Goal: Task Accomplishment & Management: Complete application form

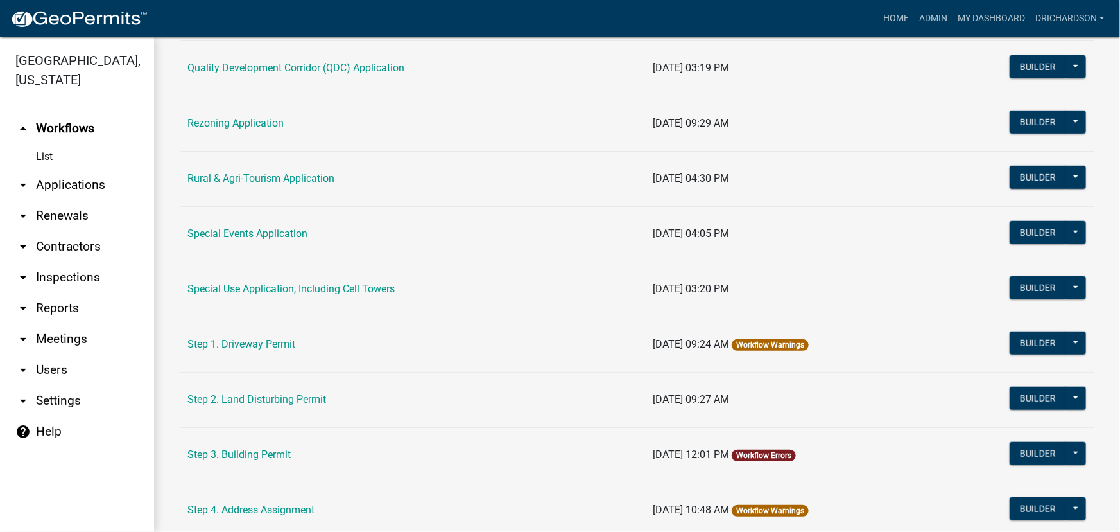
scroll to position [584, 0]
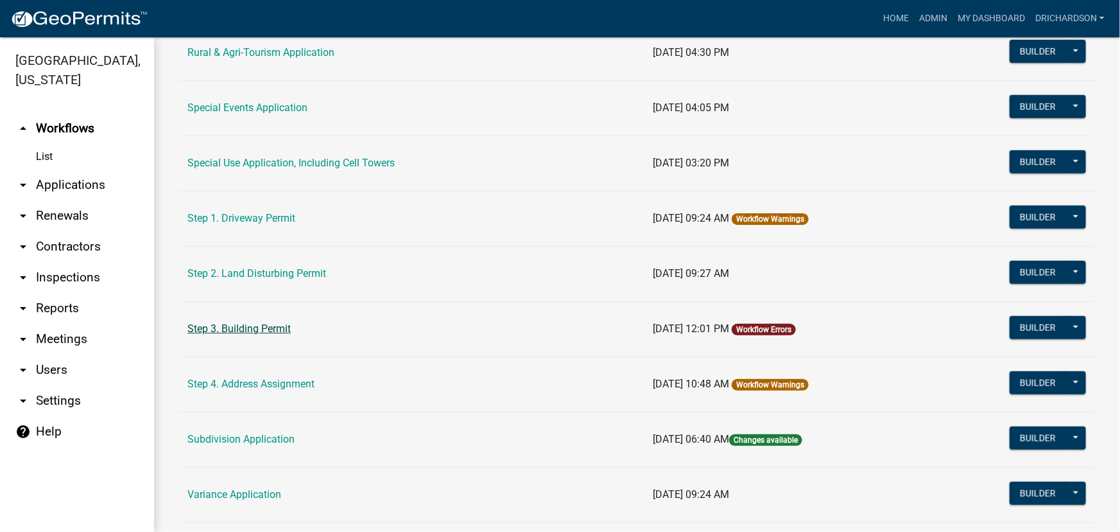
click at [243, 324] on link "Step 3. Building Permit" at bounding box center [238, 328] width 103 height 12
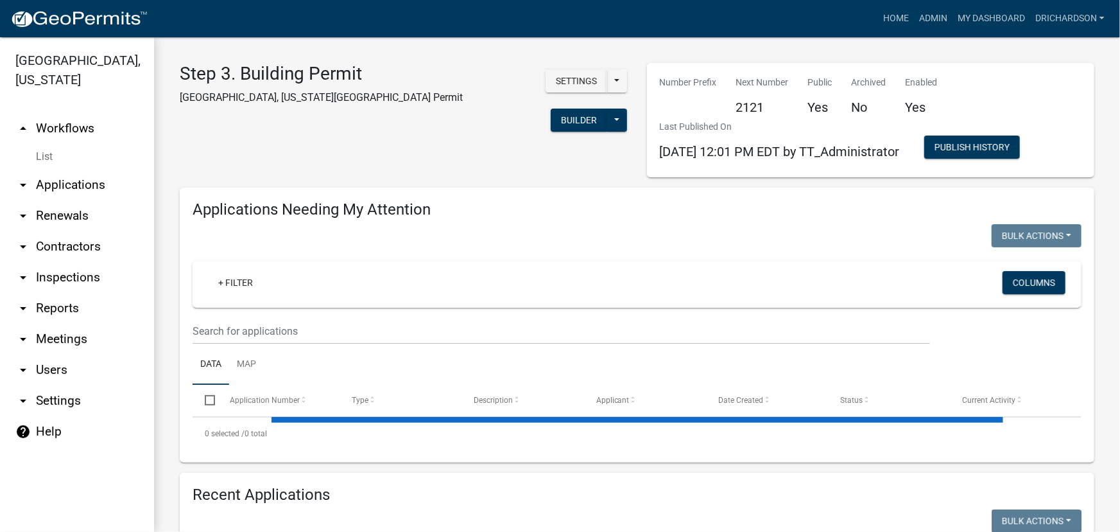
select select "1: 25"
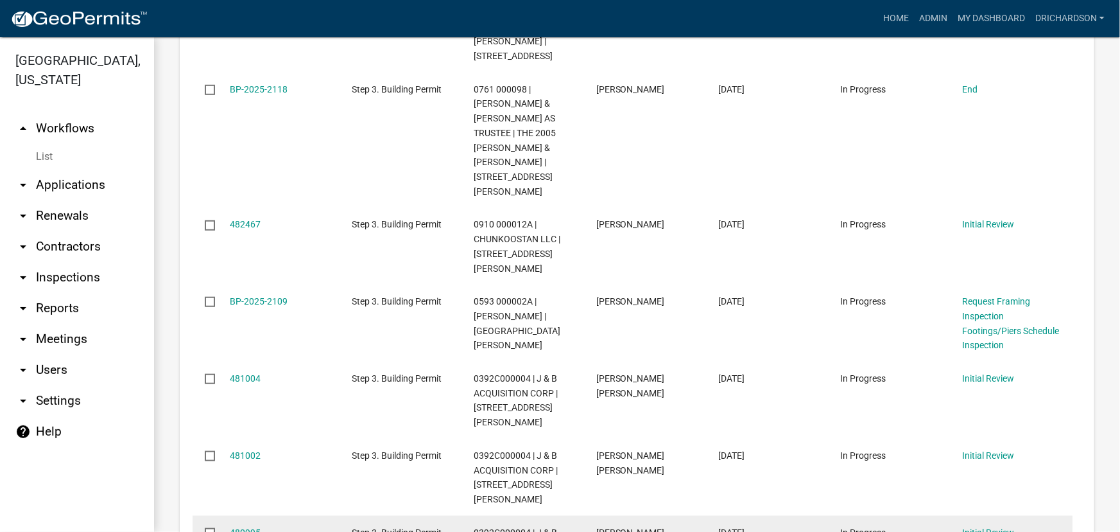
scroll to position [467, 0]
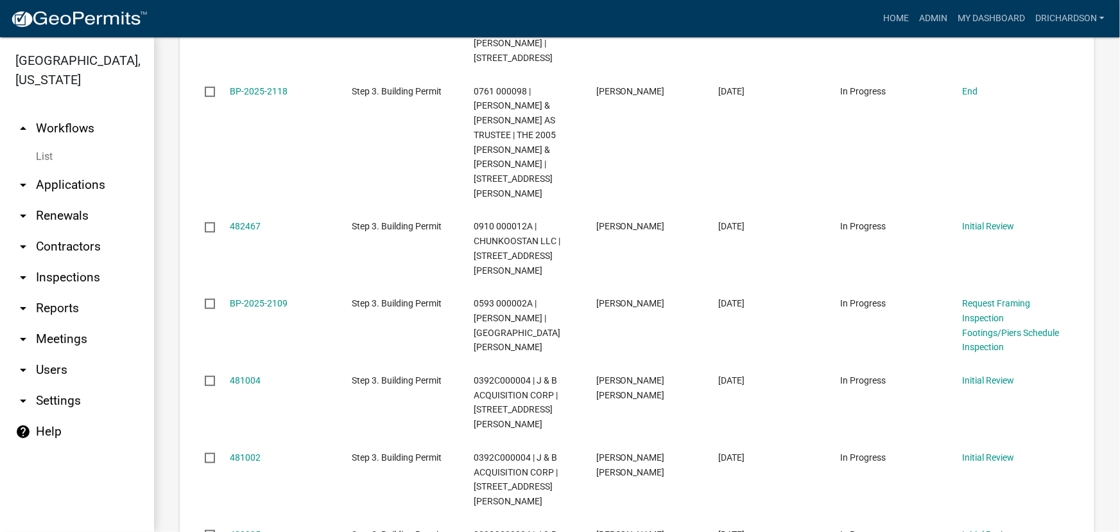
click at [61, 262] on link "arrow_drop_down Inspections" at bounding box center [77, 277] width 154 height 31
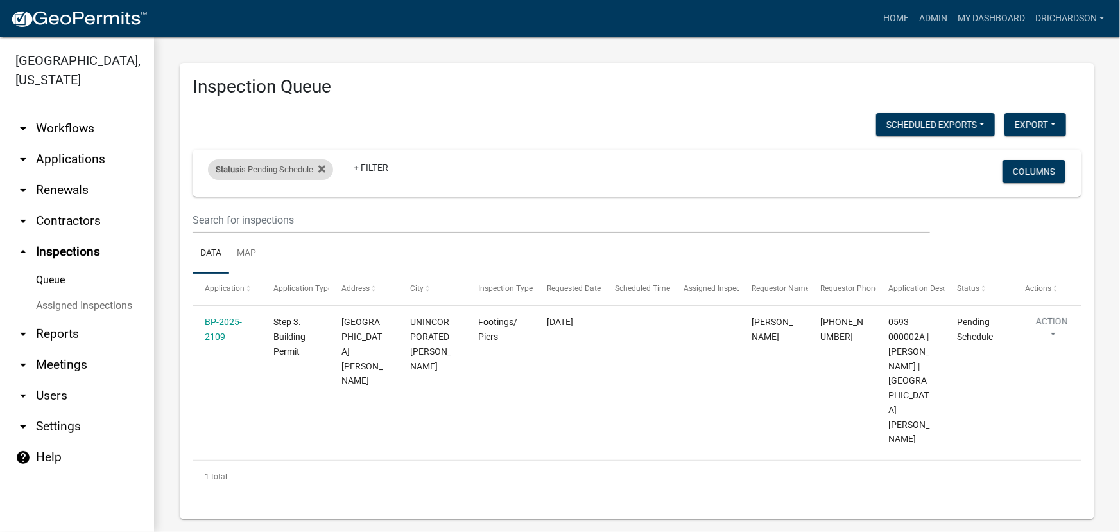
click at [291, 172] on div "Status is Pending Schedule" at bounding box center [270, 169] width 125 height 21
click at [282, 220] on select "Select an option Pending Schedule Pending Inspection Approved Denied Deleted Vo…" at bounding box center [272, 216] width 128 height 26
select select "1"
click at [210, 203] on select "Select an option Pending Schedule Pending Inspection Approved Denied Deleted Vo…" at bounding box center [272, 216] width 128 height 26
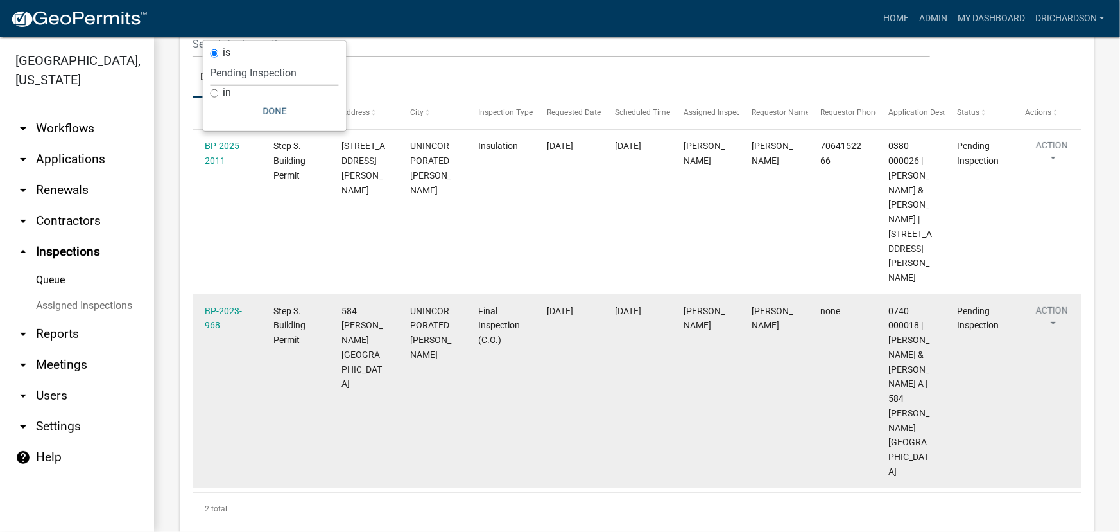
scroll to position [117, 0]
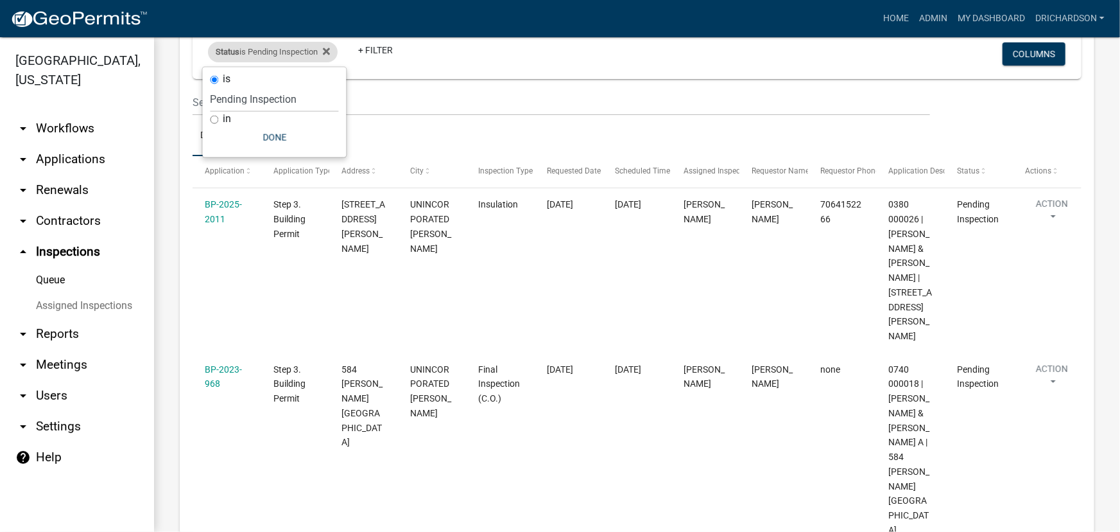
click at [284, 55] on div "Status is Pending Inspection" at bounding box center [273, 52] width 130 height 21
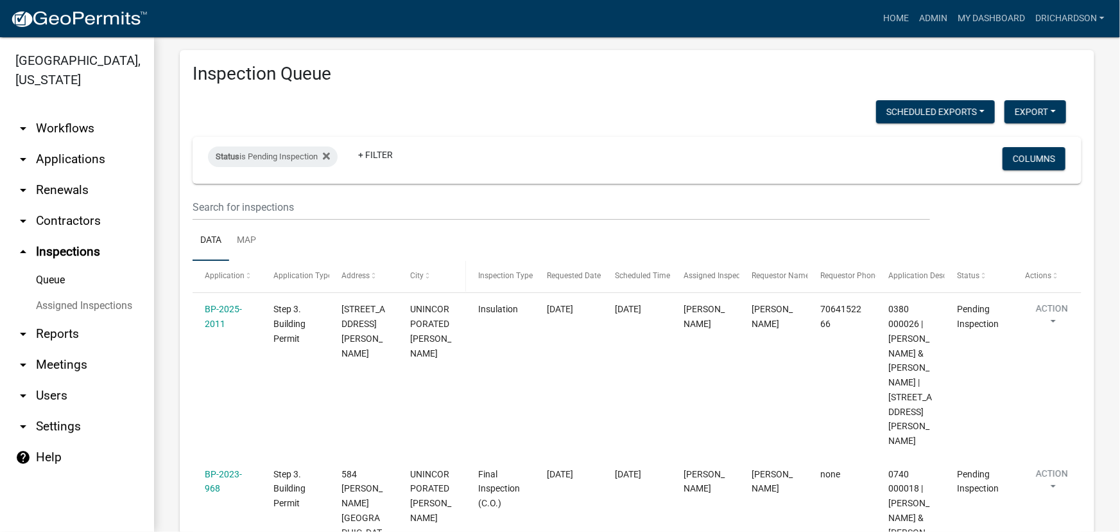
scroll to position [0, 0]
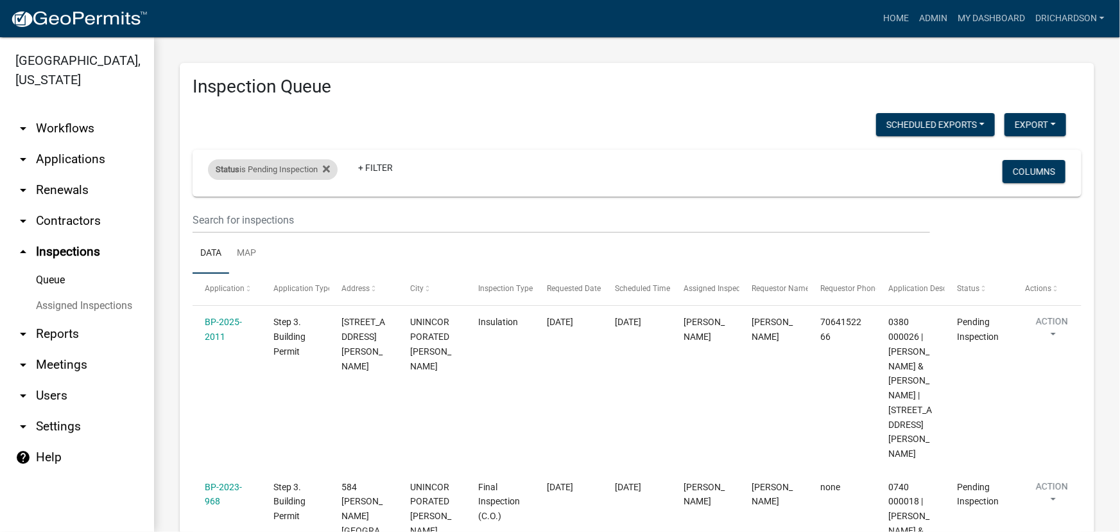
click at [275, 166] on div "Status is Pending Inspection" at bounding box center [273, 169] width 130 height 21
click at [273, 211] on select "Select an option Pending Schedule Pending Inspection Approved Denied Deleted Vo…" at bounding box center [275, 216] width 128 height 26
select select "0"
click at [211, 203] on select "Select an option Pending Schedule Pending Inspection Approved Denied Deleted Vo…" at bounding box center [275, 216] width 128 height 26
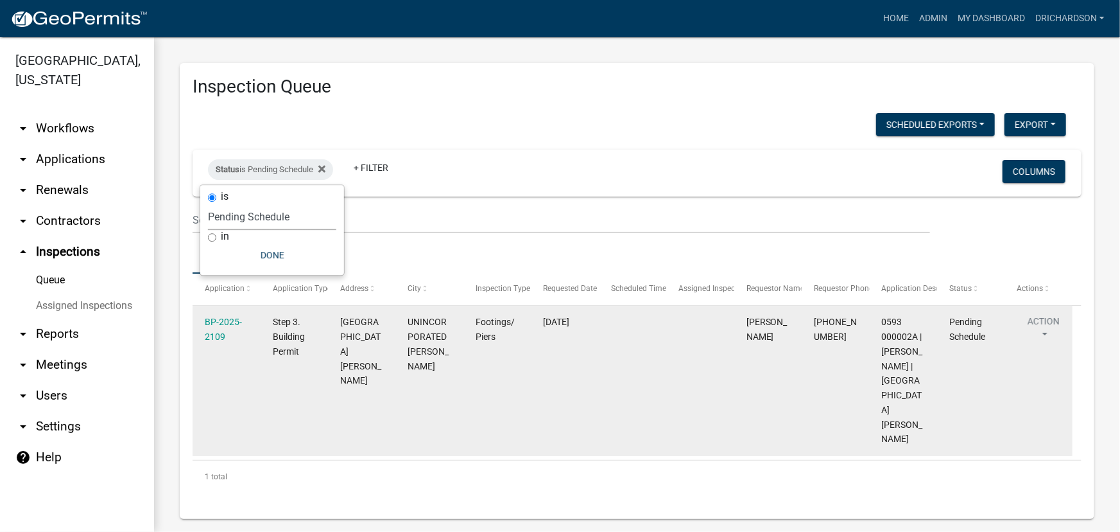
click at [1047, 330] on button "Action" at bounding box center [1043, 331] width 53 height 32
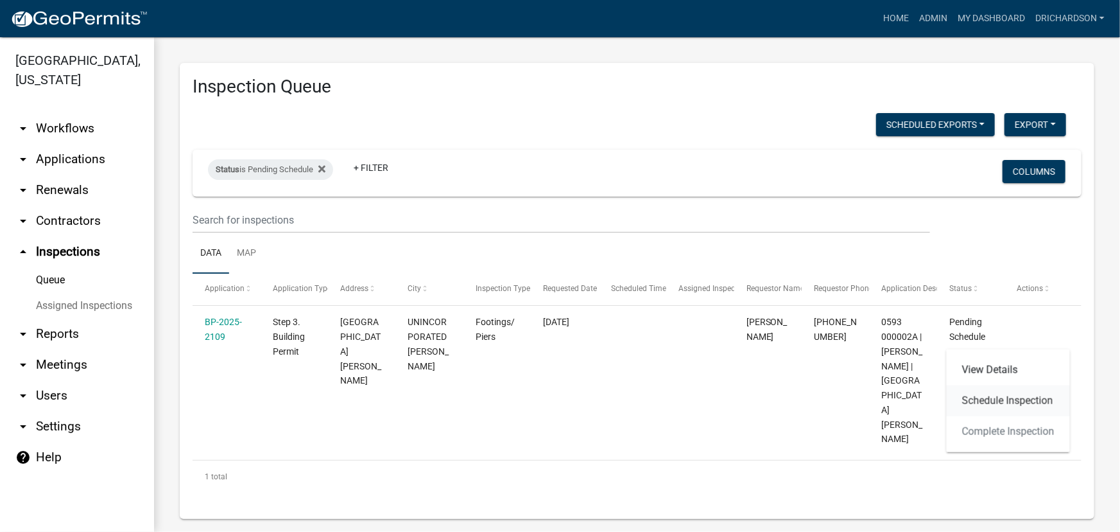
click at [1019, 406] on link "Schedule Inspection" at bounding box center [1008, 400] width 123 height 31
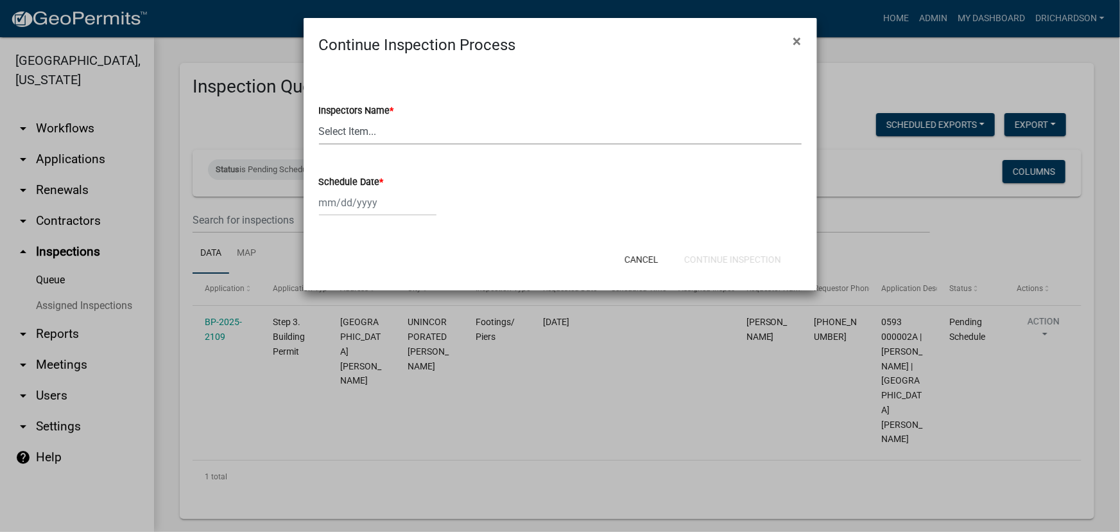
drag, startPoint x: 379, startPoint y: 128, endPoint x: 375, endPoint y: 143, distance: 15.3
click at [379, 128] on select "Select Item... whuff (William Huff) drichardson (Douglas Richardson) knorred (K…" at bounding box center [560, 131] width 483 height 26
click at [319, 118] on select "Select Item... whuff (William Huff) drichardson (Douglas Richardson) knorred (K…" at bounding box center [560, 131] width 483 height 26
click at [364, 131] on select "Select Item... whuff (William Huff) drichardson (Douglas Richardson) knorred (K…" at bounding box center [560, 131] width 483 height 26
select select "a5a5a9dc-14a5-4192-801a-4b6ec73e6000"
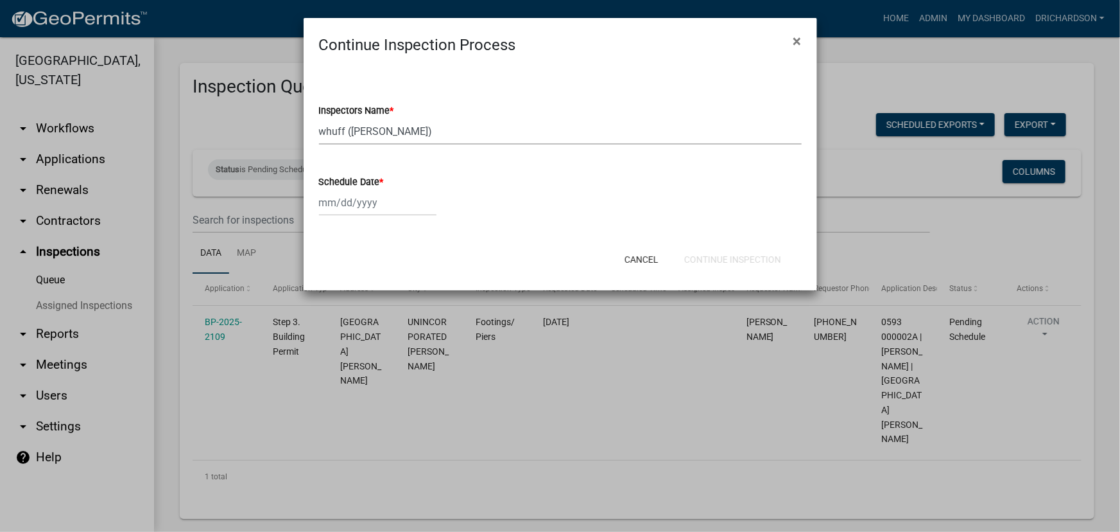
click at [319, 118] on select "Select Item... whuff (William Huff) drichardson (Douglas Richardson) knorred (K…" at bounding box center [560, 131] width 483 height 26
click at [354, 205] on div at bounding box center [377, 202] width 117 height 26
select select "10"
select select "2025"
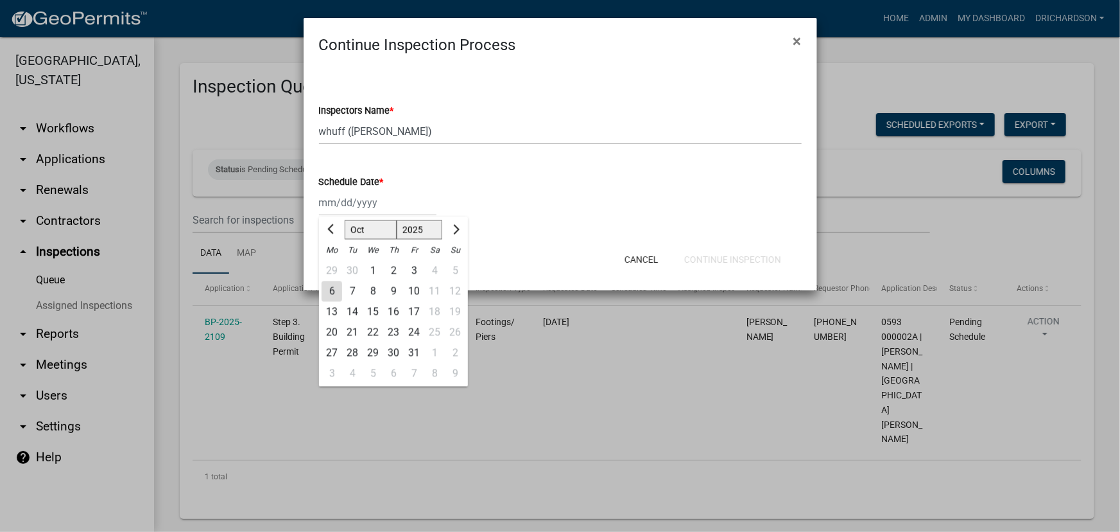
click at [325, 291] on div "6" at bounding box center [332, 291] width 21 height 21
type input "[DATE]"
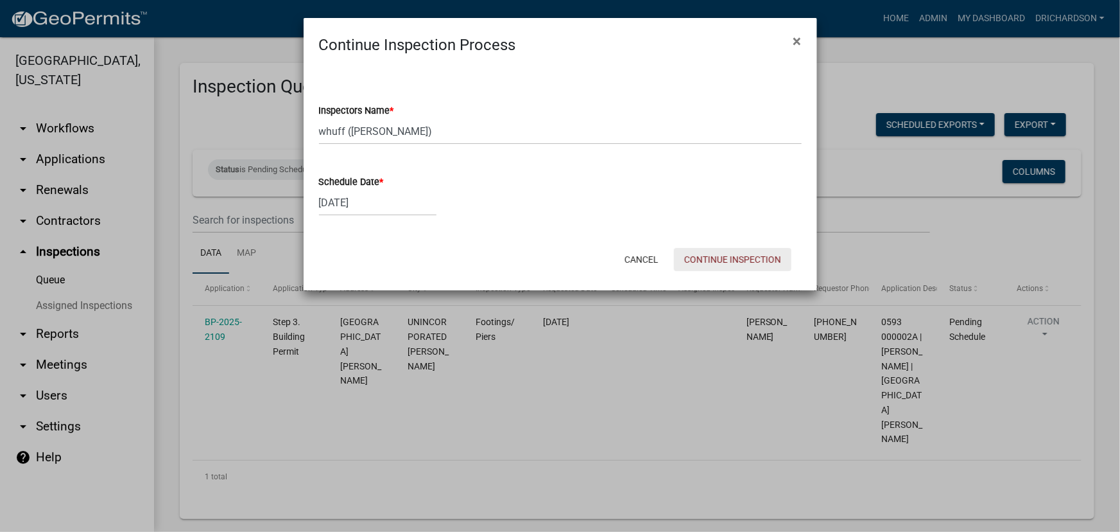
click at [707, 257] on button "Continue Inspection" at bounding box center [732, 259] width 117 height 23
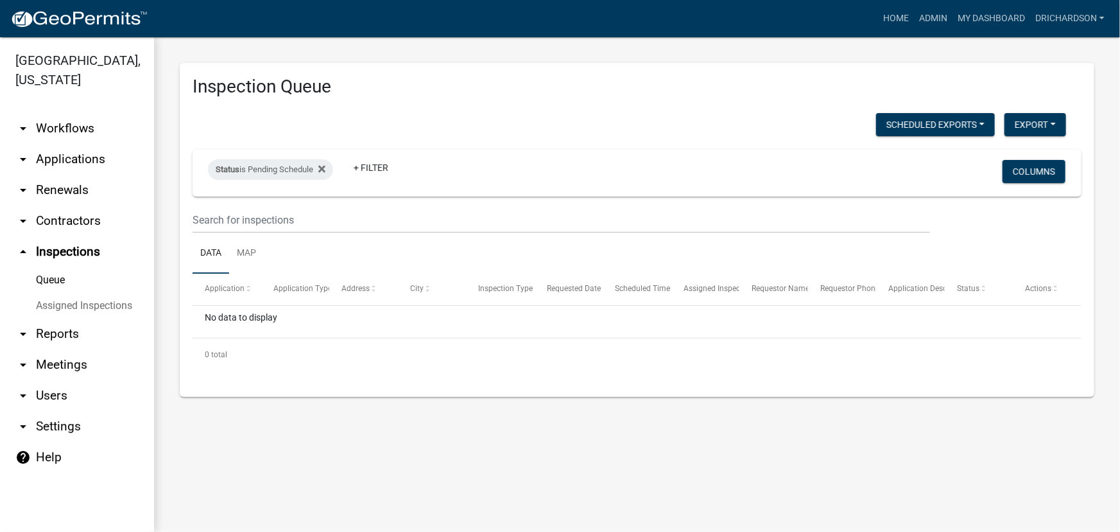
click at [267, 157] on div "Status is Pending Schedule + Filter" at bounding box center [490, 172] width 585 height 33
click at [269, 166] on div "Status is Pending Schedule" at bounding box center [270, 169] width 125 height 21
click at [261, 218] on select "Select an option Pending Schedule Pending Inspection Approved Denied Deleted Vo…" at bounding box center [272, 216] width 128 height 26
select select "1"
click at [210, 203] on select "Select an option Pending Schedule Pending Inspection Approved Denied Deleted Vo…" at bounding box center [272, 216] width 128 height 26
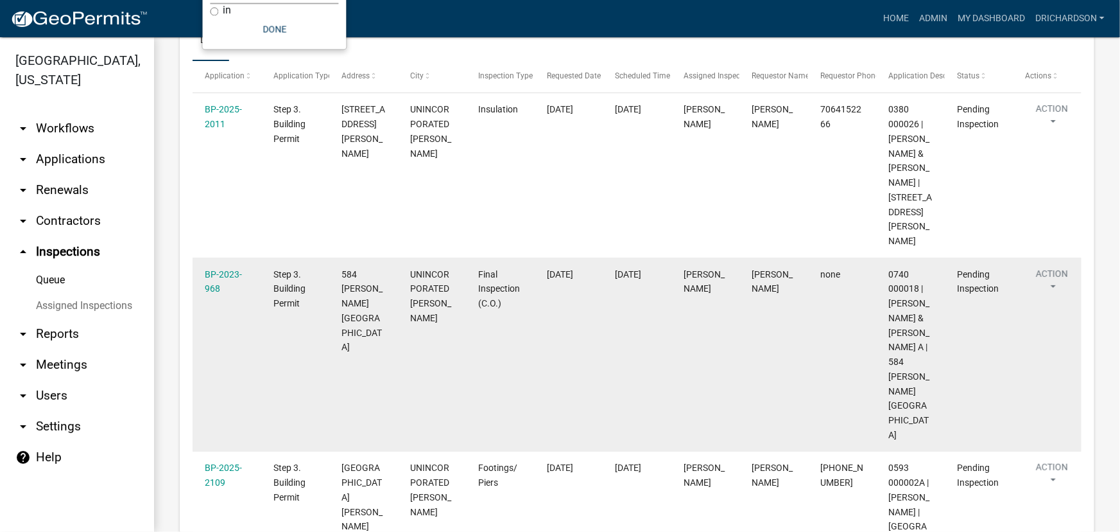
scroll to position [233, 0]
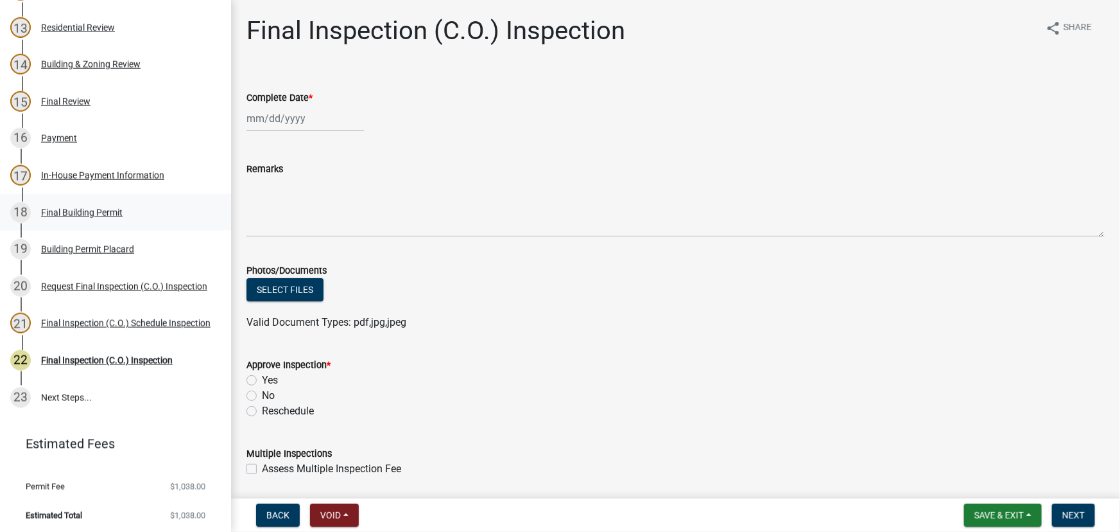
scroll to position [616, 0]
select select "10"
select select "2025"
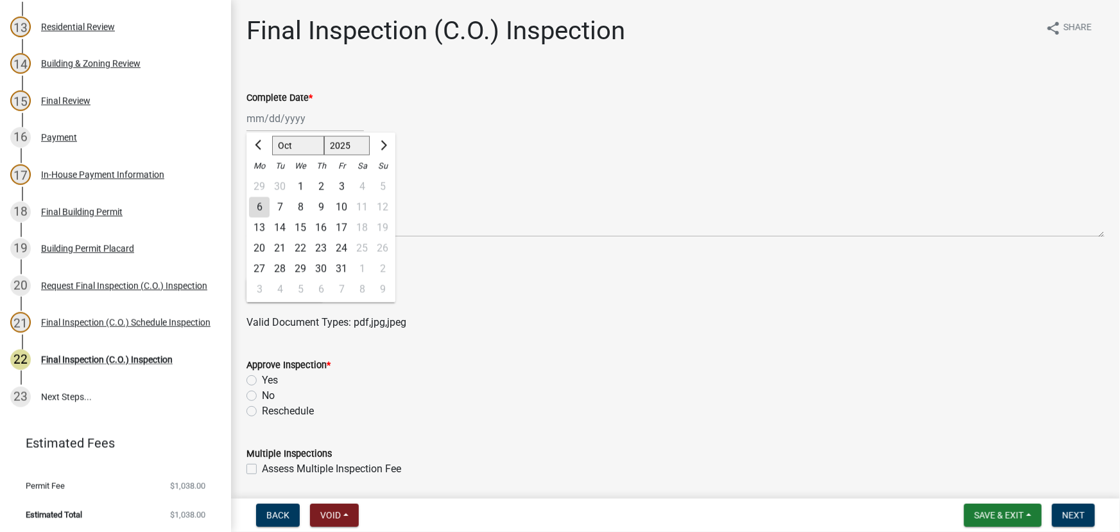
drag, startPoint x: 277, startPoint y: 120, endPoint x: 270, endPoint y: 140, distance: 20.9
click at [277, 120] on div "[PERSON_NAME] Feb Mar Apr [PERSON_NAME][DATE] Oct Nov [DATE] 1526 1527 1528 152…" at bounding box center [305, 118] width 117 height 26
click at [257, 206] on div "6" at bounding box center [259, 207] width 21 height 21
type input "[DATE]"
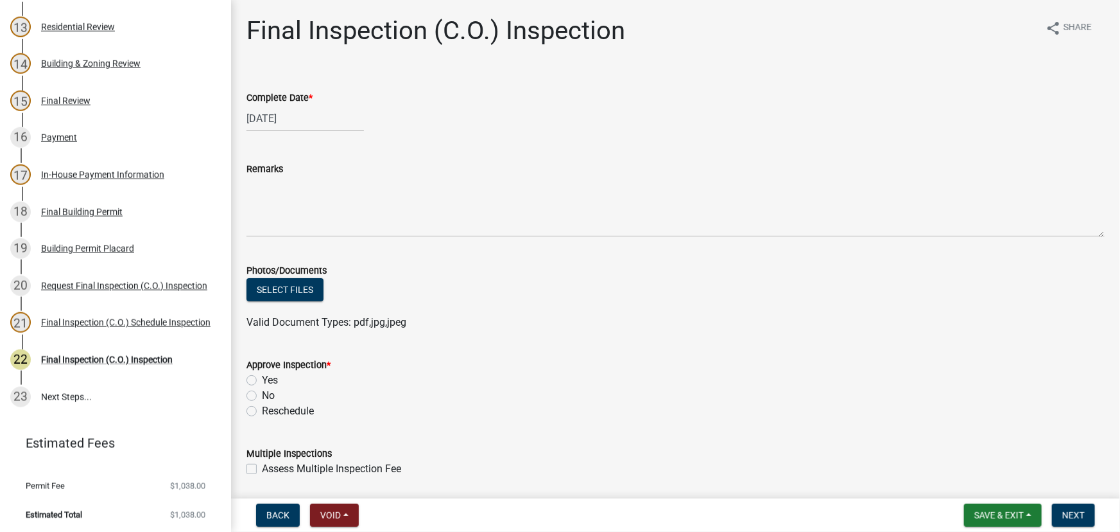
click at [262, 379] on label "Yes" at bounding box center [270, 379] width 16 height 15
click at [262, 379] on input "Yes" at bounding box center [266, 376] width 8 height 8
radio input "true"
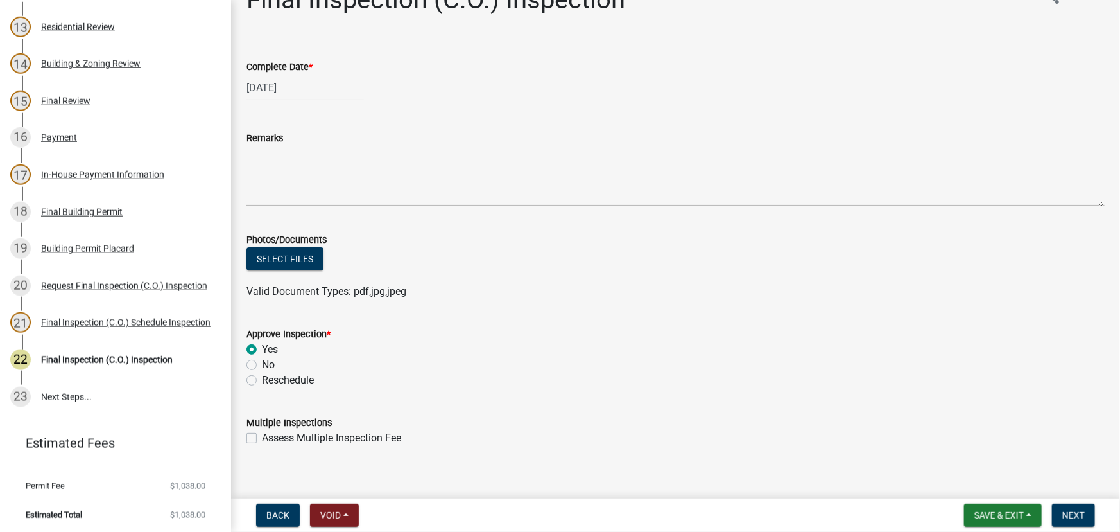
scroll to position [45, 0]
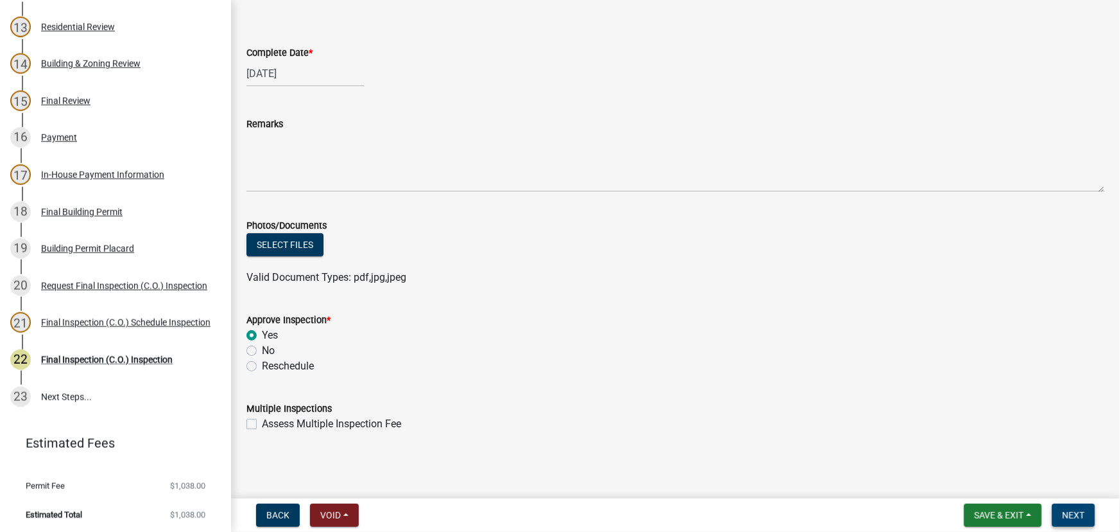
click at [1071, 519] on span "Next" at bounding box center [1073, 515] width 22 height 10
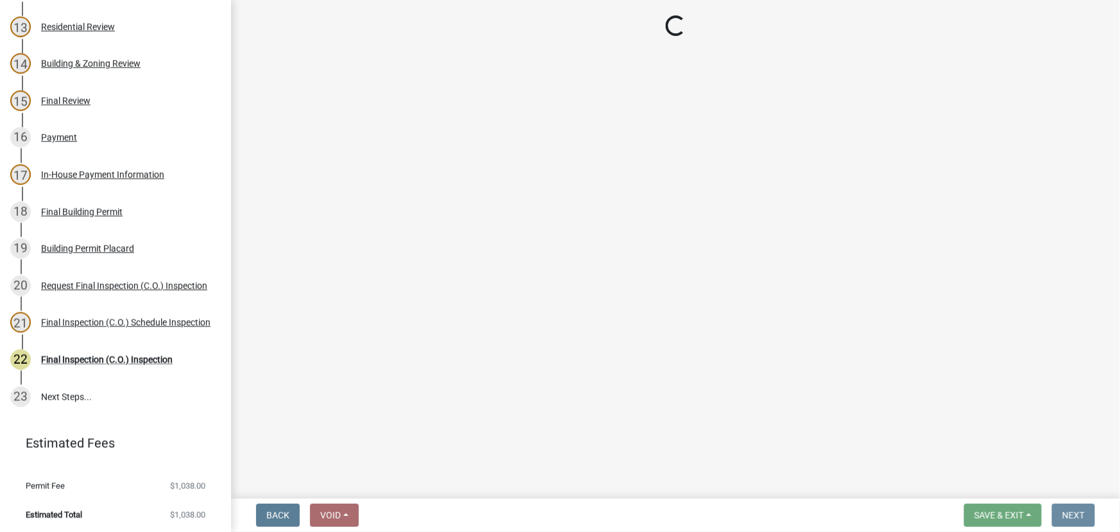
scroll to position [0, 0]
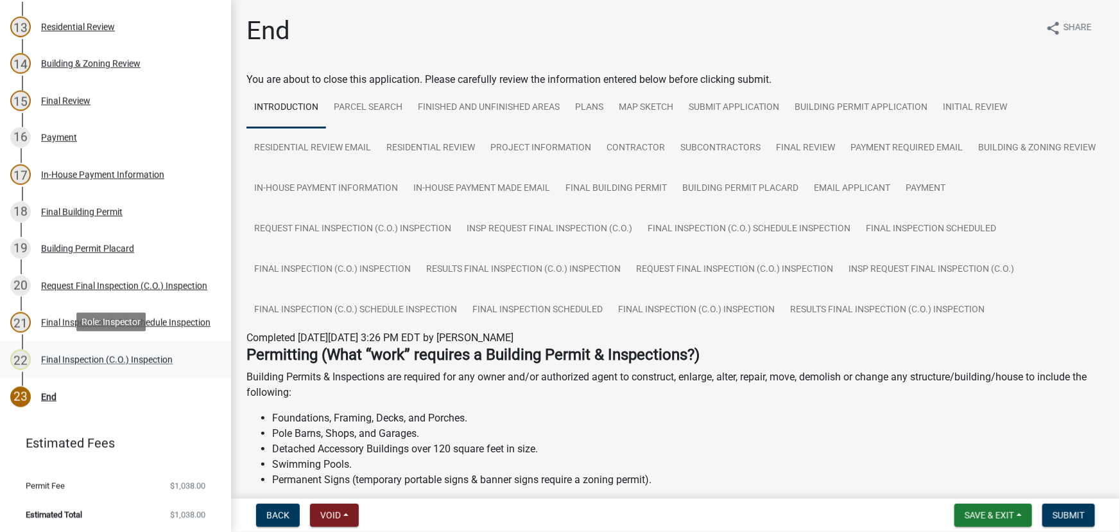
click at [105, 356] on div "Final Inspection (C.O.) Inspection" at bounding box center [107, 359] width 132 height 9
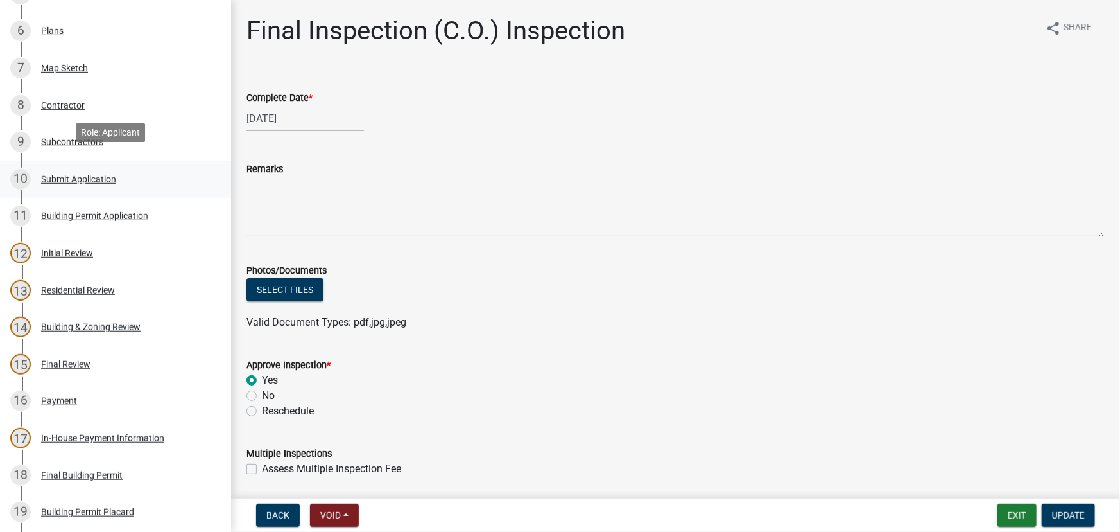
scroll to position [324, 0]
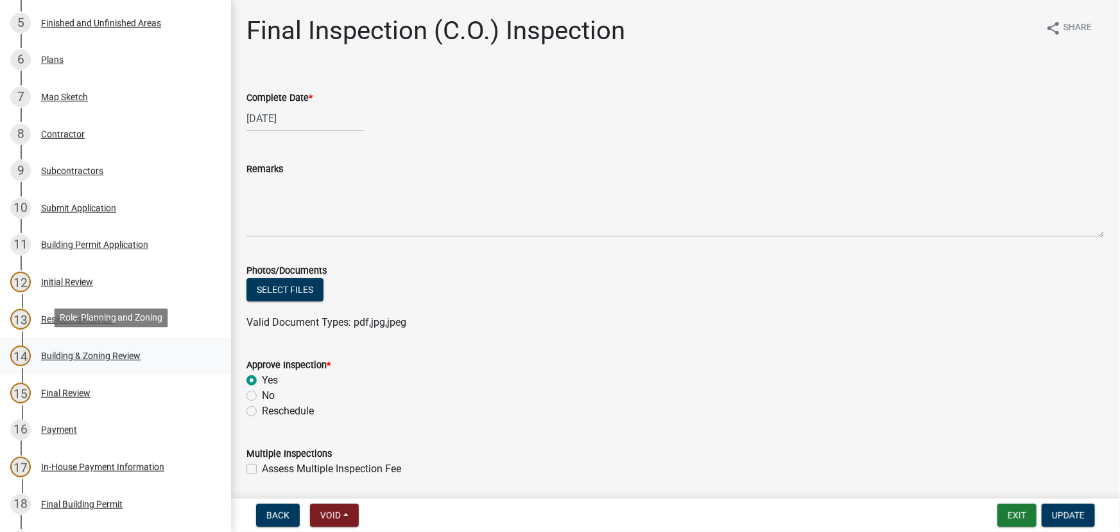
click at [61, 351] on div "Building & Zoning Review" at bounding box center [90, 355] width 99 height 9
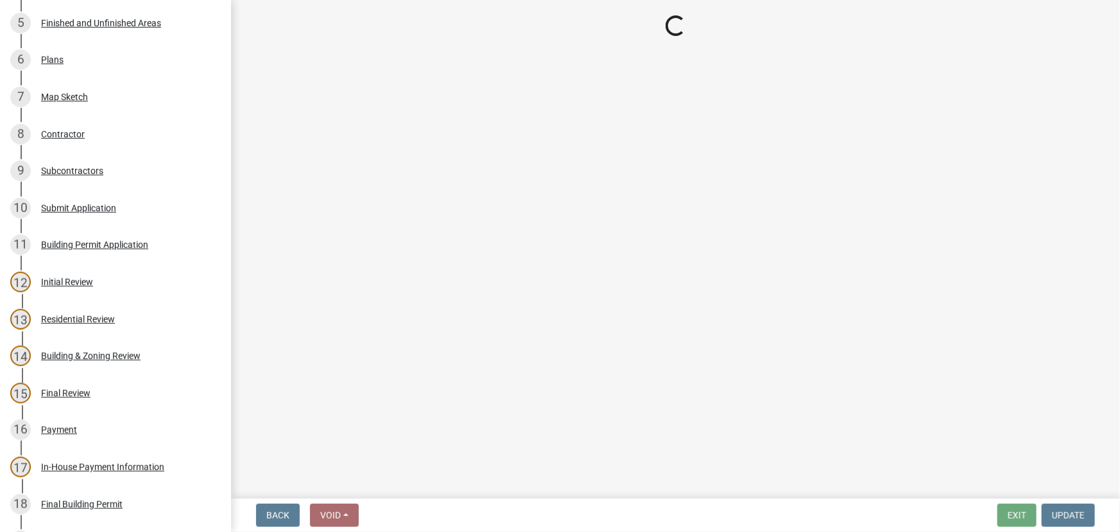
select select "68ced6f9-1cde-4df4-873a-f2fb2a9a9b51"
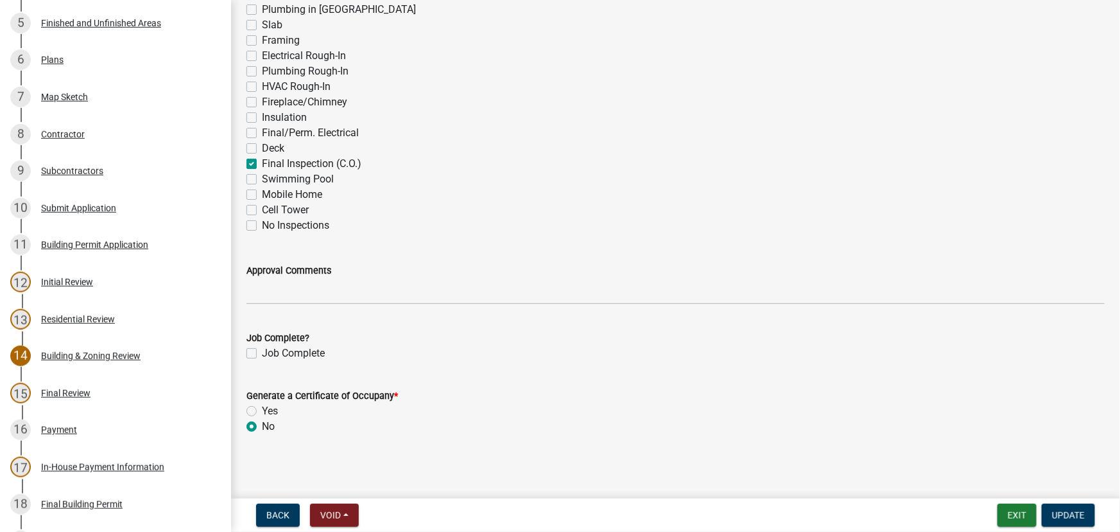
scroll to position [600, 0]
click at [262, 406] on label "Yes" at bounding box center [270, 409] width 16 height 15
click at [262, 406] on input "Yes" at bounding box center [266, 406] width 8 height 8
radio input "true"
click at [1061, 515] on span "Update" at bounding box center [1068, 515] width 33 height 10
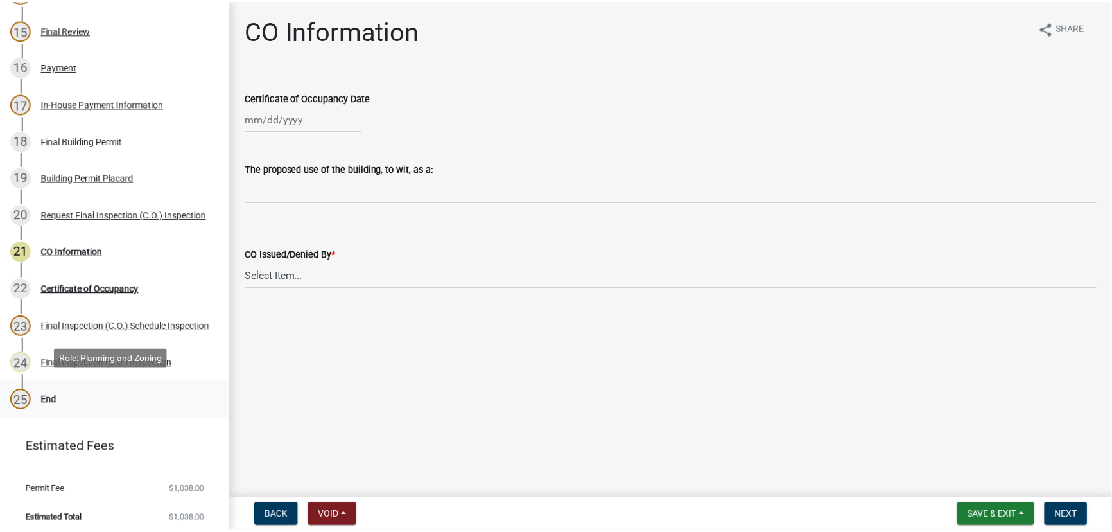
scroll to position [689, 0]
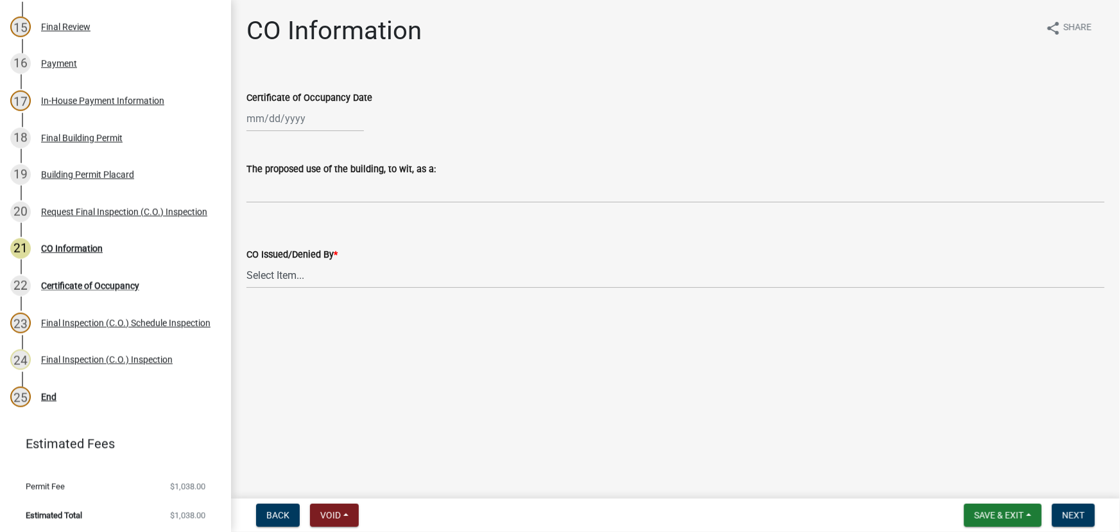
click at [290, 130] on div at bounding box center [305, 118] width 117 height 26
select select "10"
select select "2025"
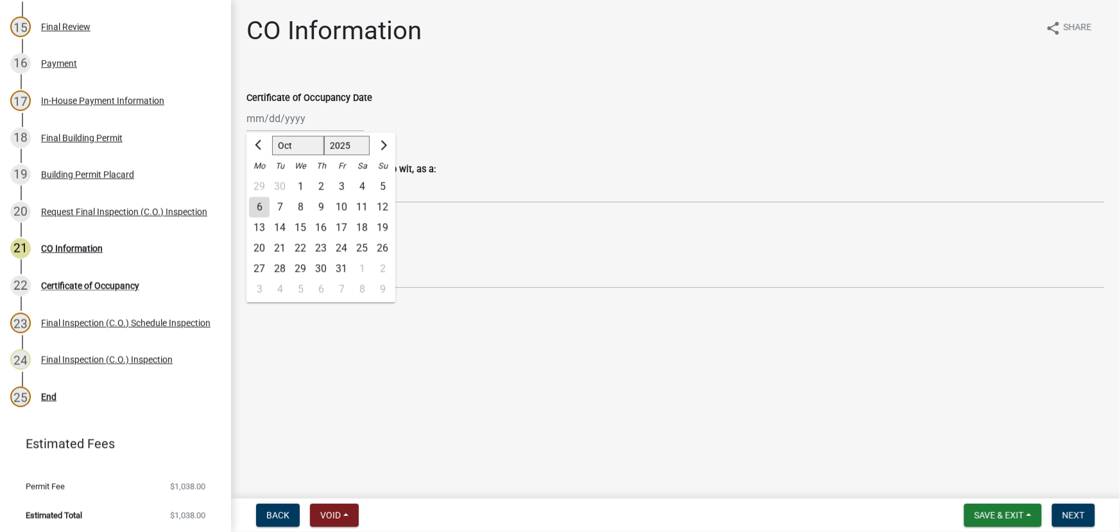
click at [263, 208] on div "6" at bounding box center [259, 207] width 21 height 21
type input "[DATE]"
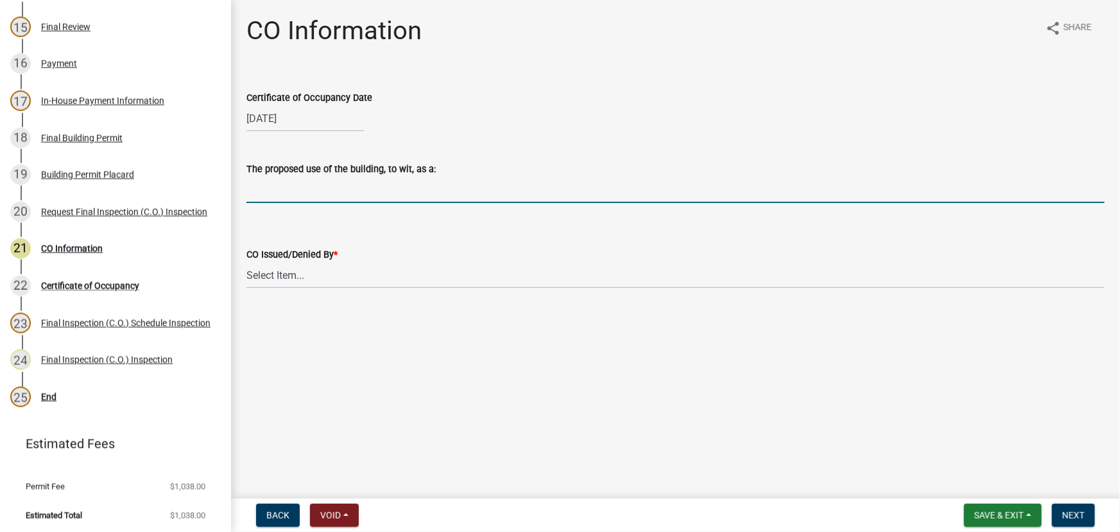
click at [280, 193] on input "The proposed use of the building, to wit, as a:" at bounding box center [676, 190] width 858 height 26
type input "Single Family Dwelling"
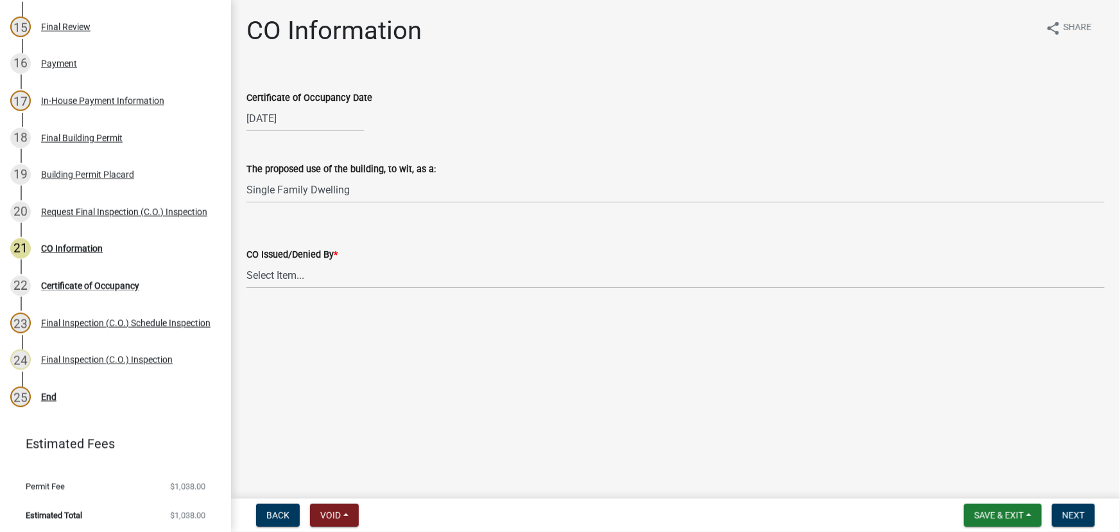
click at [298, 288] on wm-data-entity-input "CO Issued/Denied By * Select Item... Douglas Richardson Kevin Norred William Hu…" at bounding box center [676, 256] width 858 height 87
click at [297, 279] on select "Select Item... Douglas Richardson Kevin Norred William Huff" at bounding box center [676, 275] width 858 height 26
click at [247, 262] on select "Select Item... Douglas Richardson Kevin Norred William Huff" at bounding box center [676, 275] width 858 height 26
select select "ea213384-acee-4232-a46b-1cca64df1aeb"
click at [1070, 514] on span "Next" at bounding box center [1073, 515] width 22 height 10
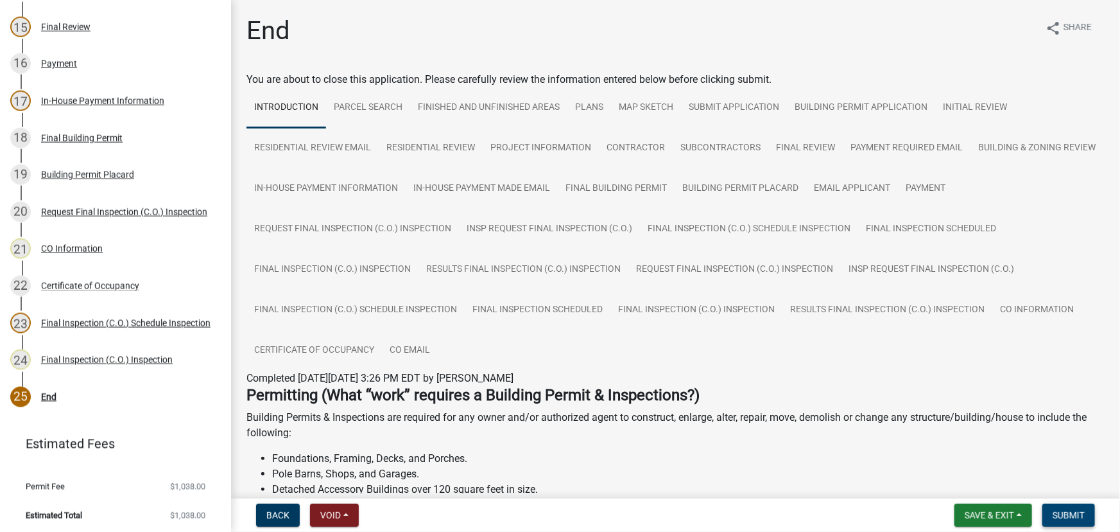
click at [1077, 515] on span "Submit" at bounding box center [1069, 515] width 32 height 10
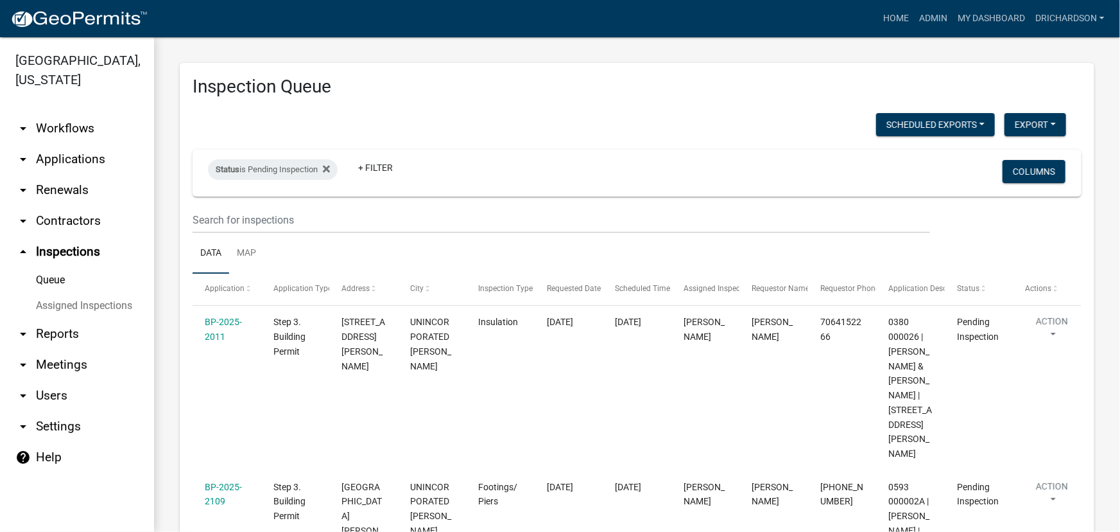
click at [70, 115] on link "arrow_drop_down Workflows" at bounding box center [77, 128] width 154 height 31
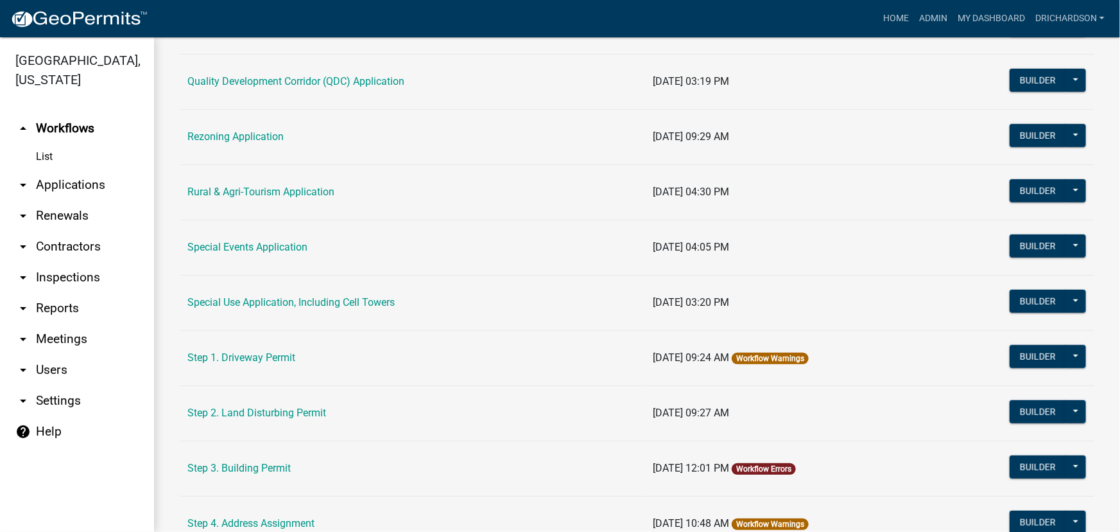
scroll to position [467, 0]
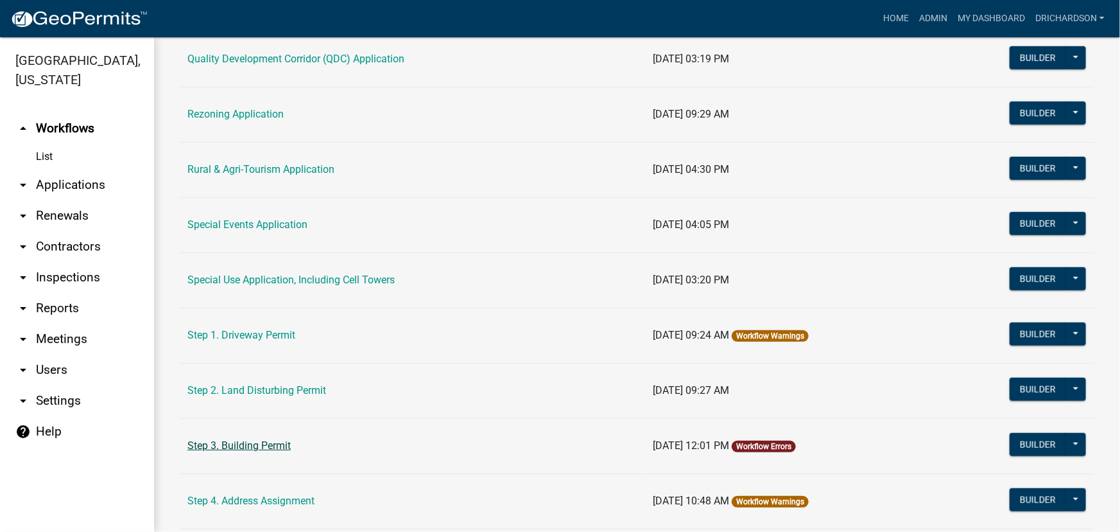
click at [242, 442] on link "Step 3. Building Permit" at bounding box center [238, 445] width 103 height 12
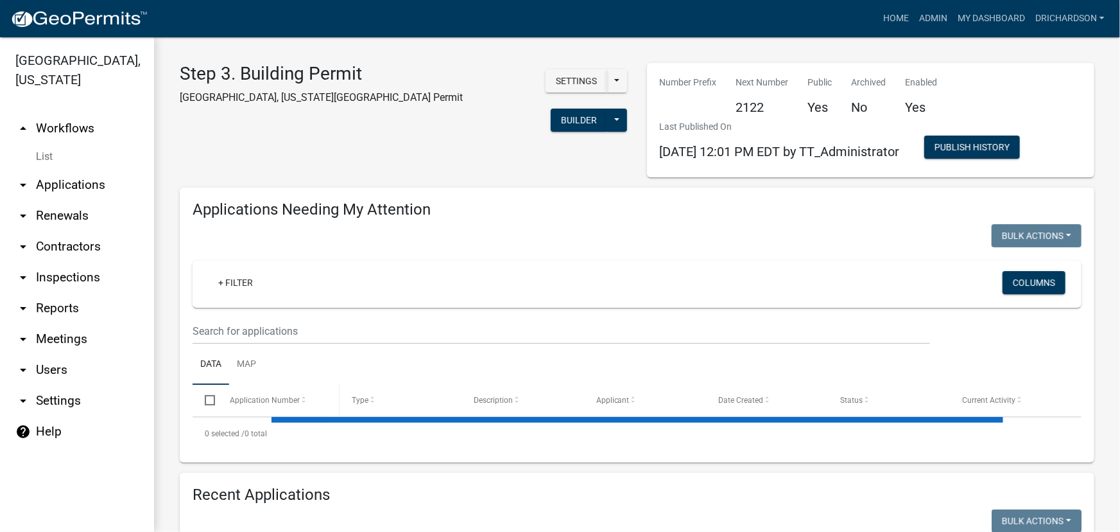
select select "1: 25"
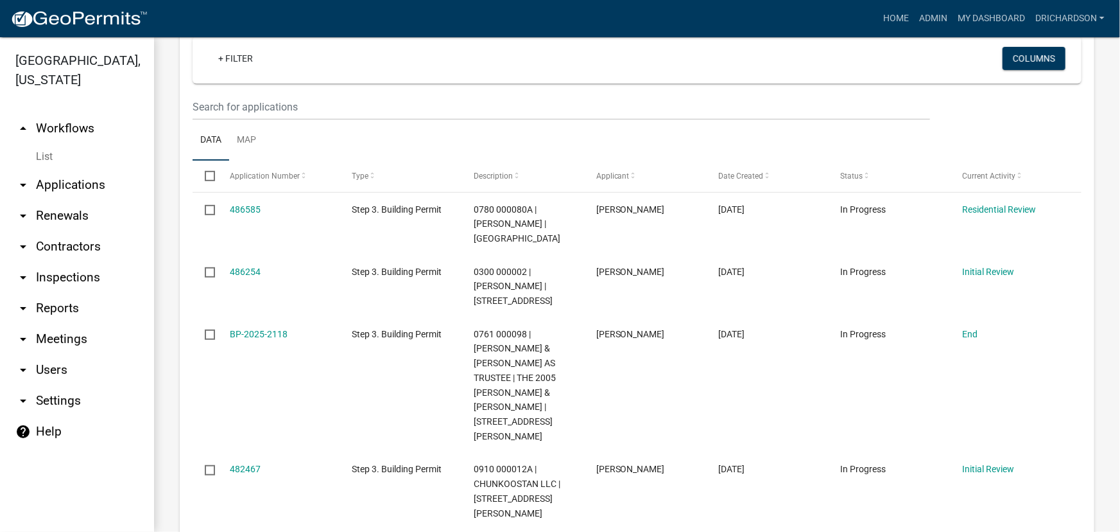
scroll to position [116, 0]
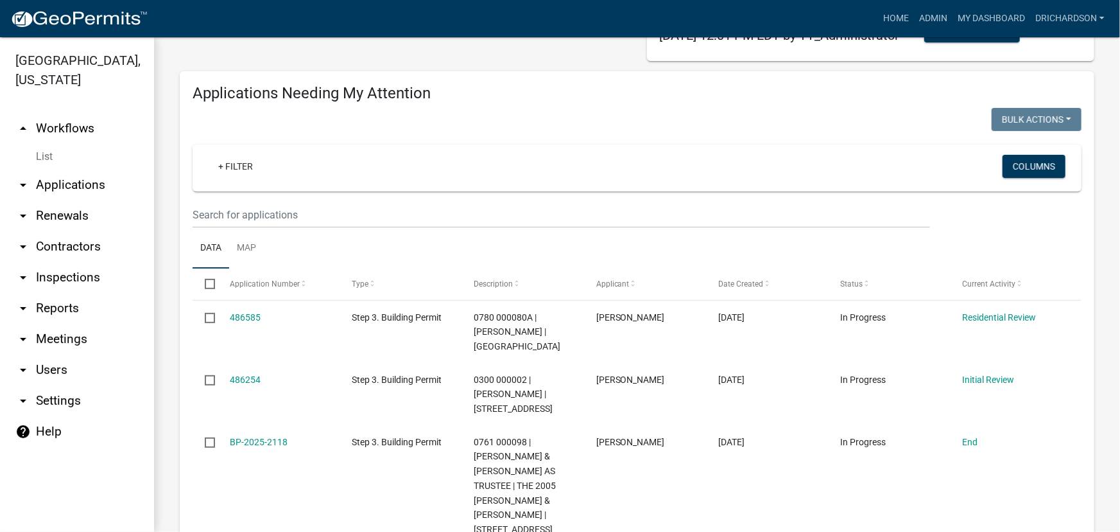
click at [43, 113] on link "arrow_drop_up Workflows" at bounding box center [77, 128] width 154 height 31
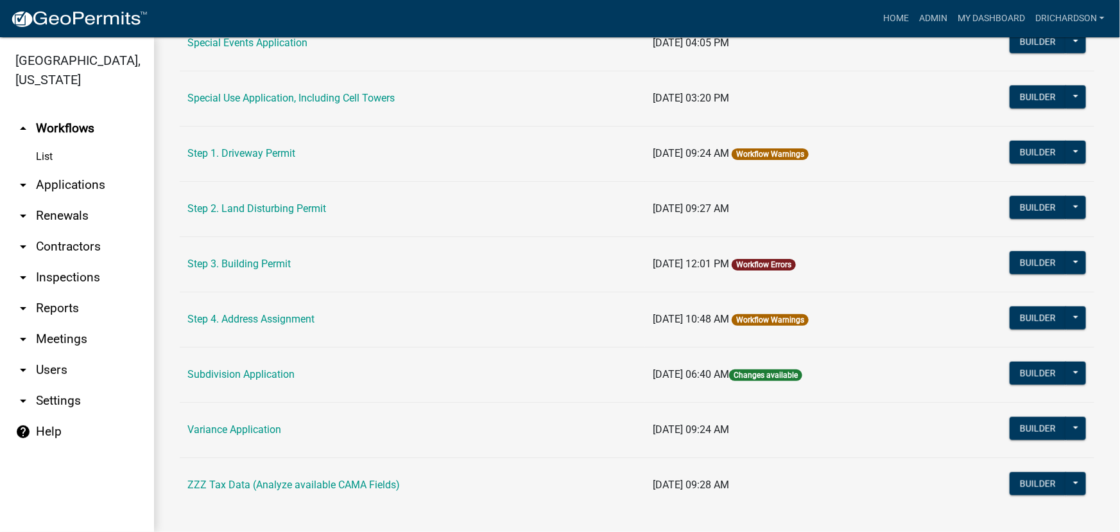
scroll to position [663, 0]
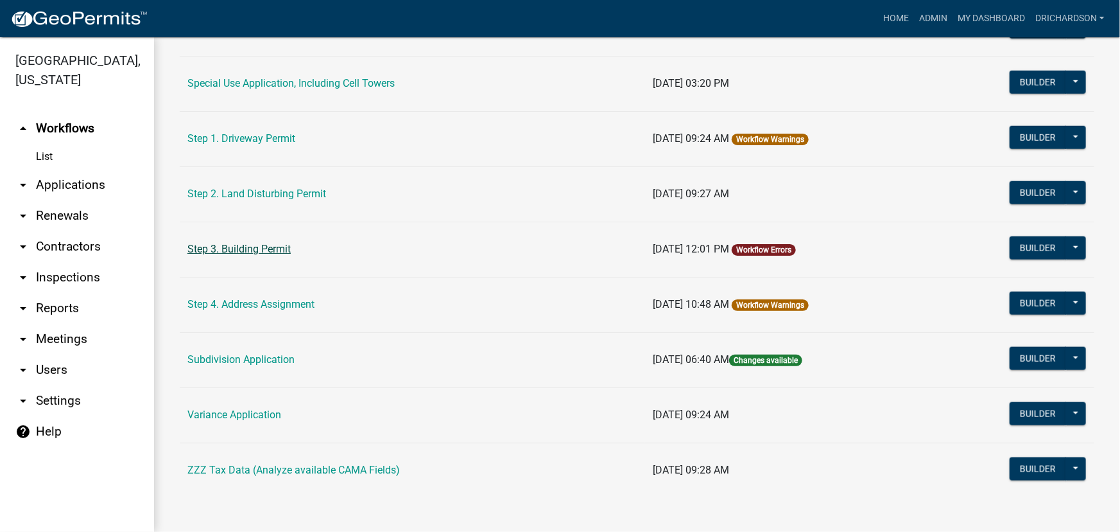
click at [251, 245] on link "Step 3. Building Permit" at bounding box center [238, 249] width 103 height 12
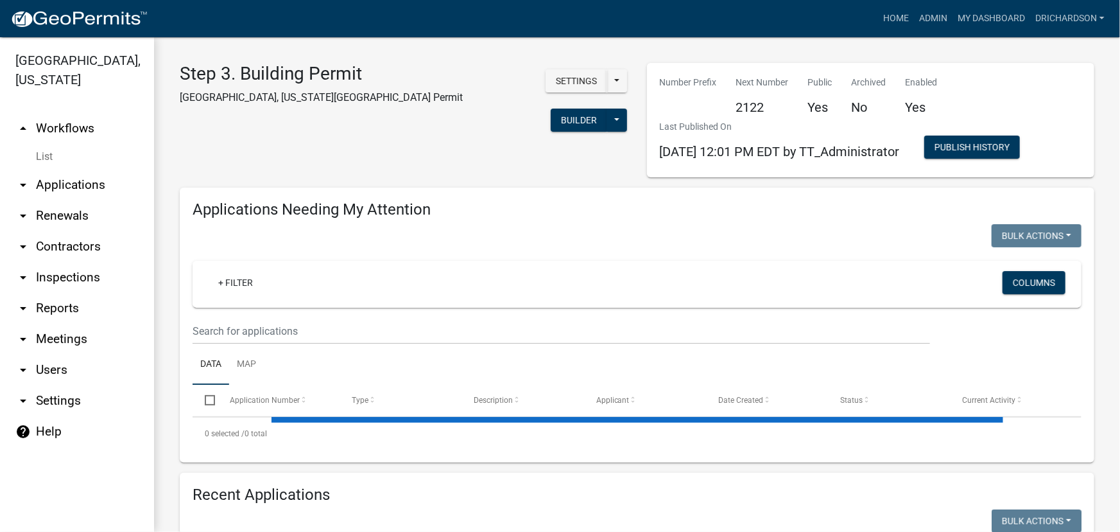
select select "1: 25"
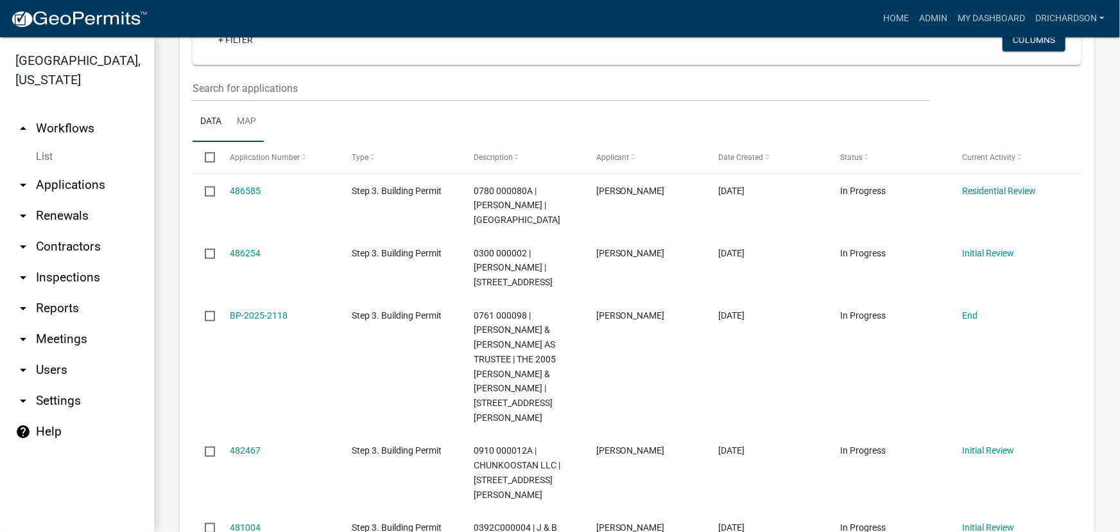
scroll to position [175, 0]
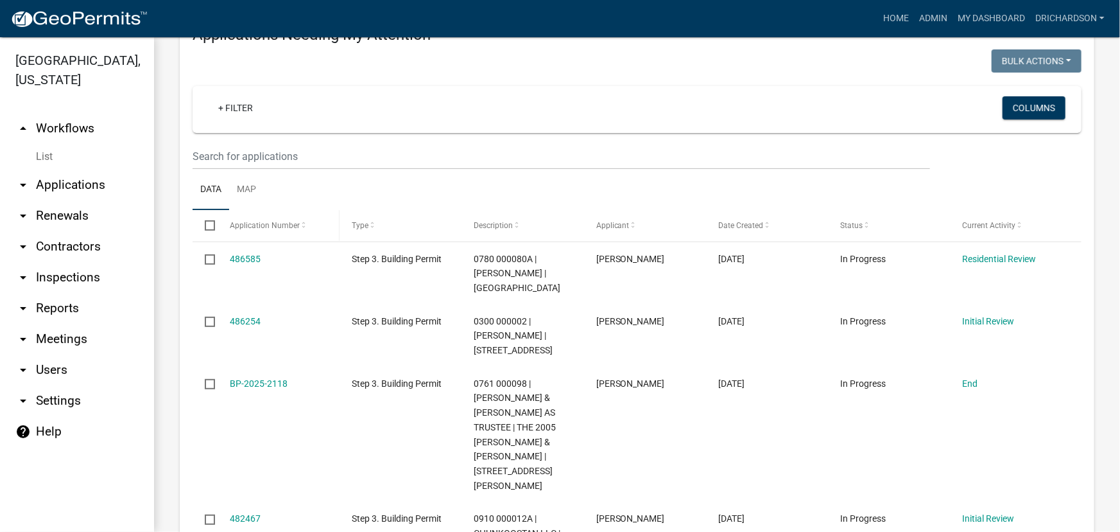
click at [258, 225] on span "Application Number" at bounding box center [265, 225] width 70 height 9
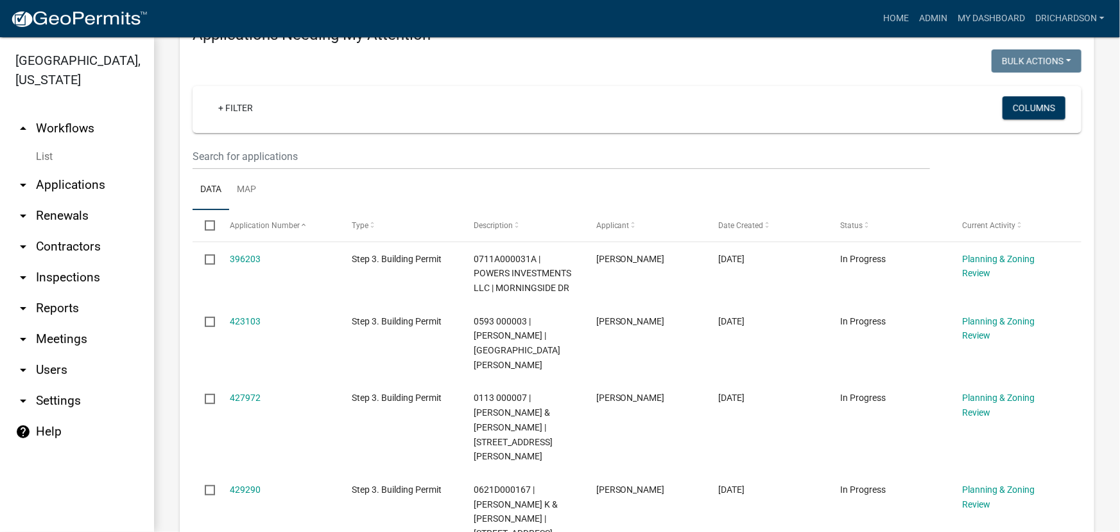
click at [58, 116] on link "arrow_drop_up Workflows" at bounding box center [77, 128] width 154 height 31
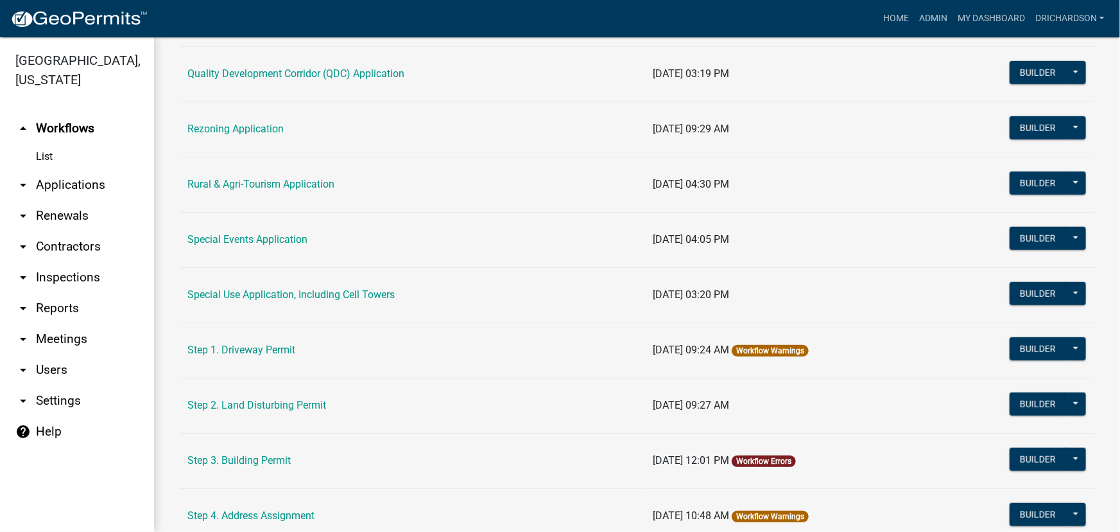
scroll to position [525, 0]
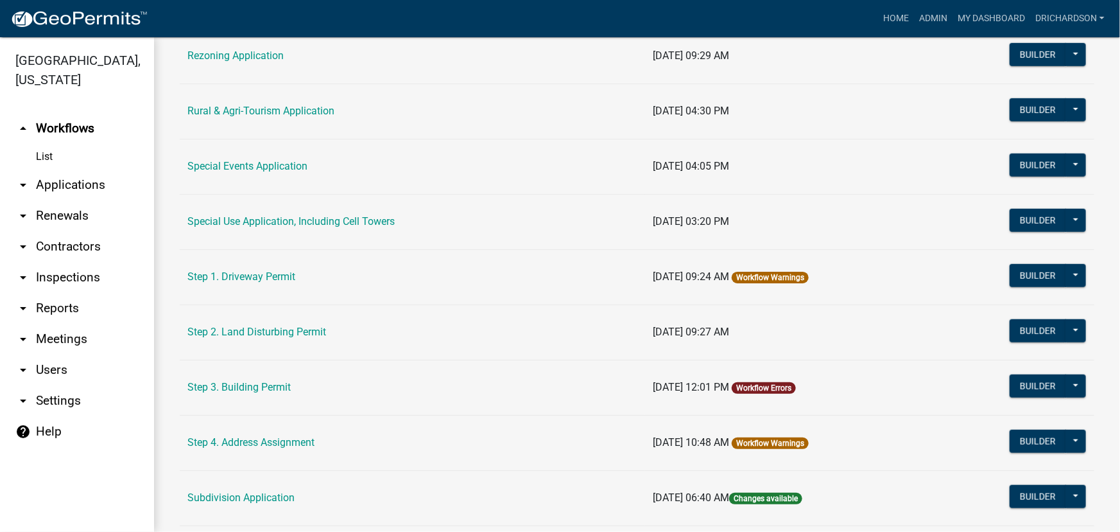
click at [780, 385] on link "Workflow Errors" at bounding box center [763, 387] width 55 height 9
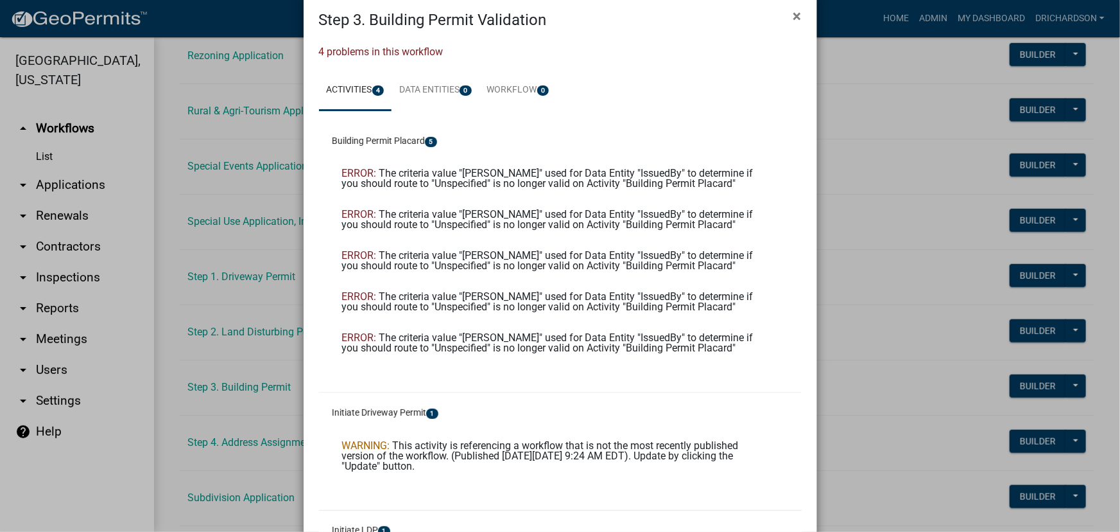
scroll to position [0, 0]
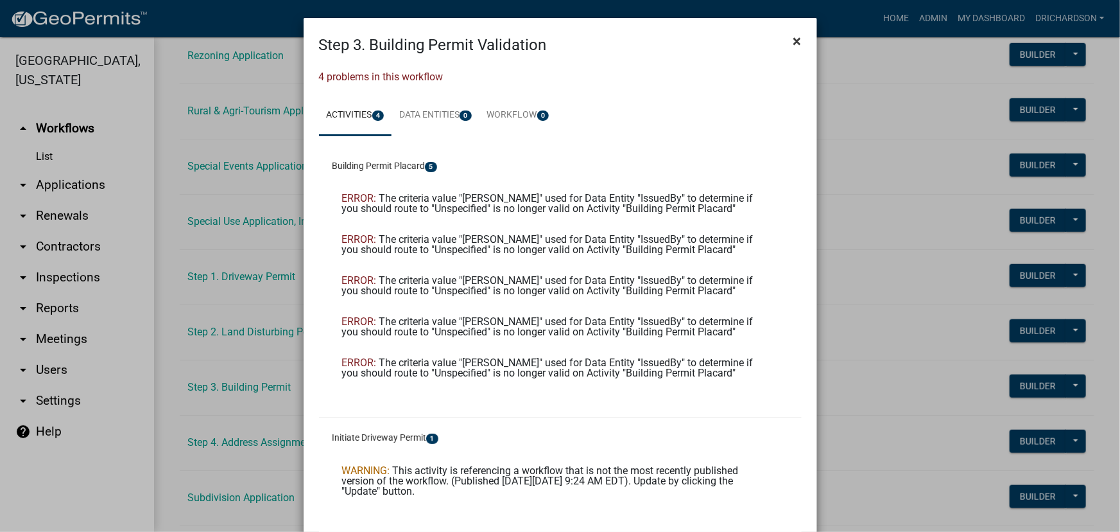
click at [793, 47] on span "×" at bounding box center [797, 41] width 8 height 18
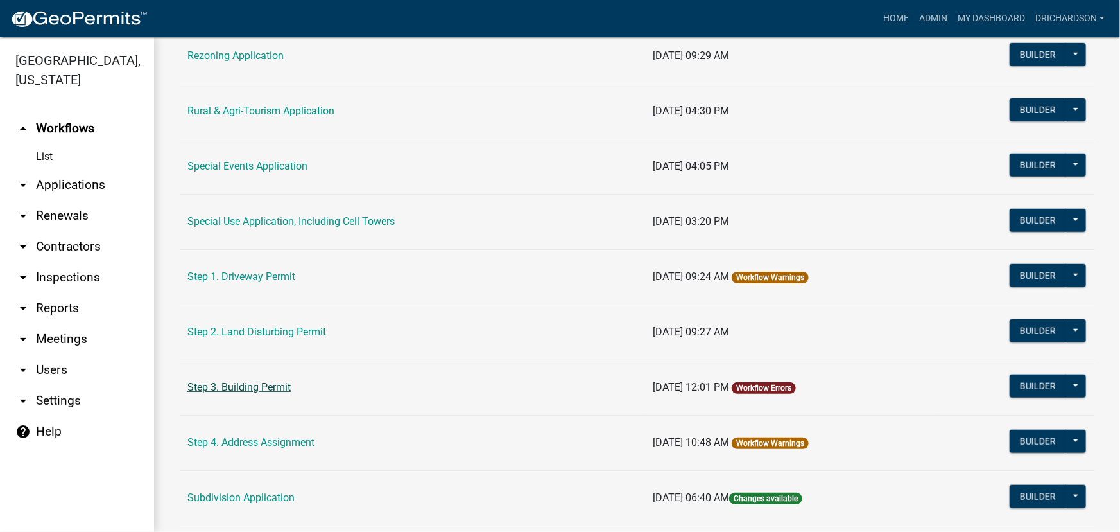
click at [264, 384] on link "Step 3. Building Permit" at bounding box center [238, 387] width 103 height 12
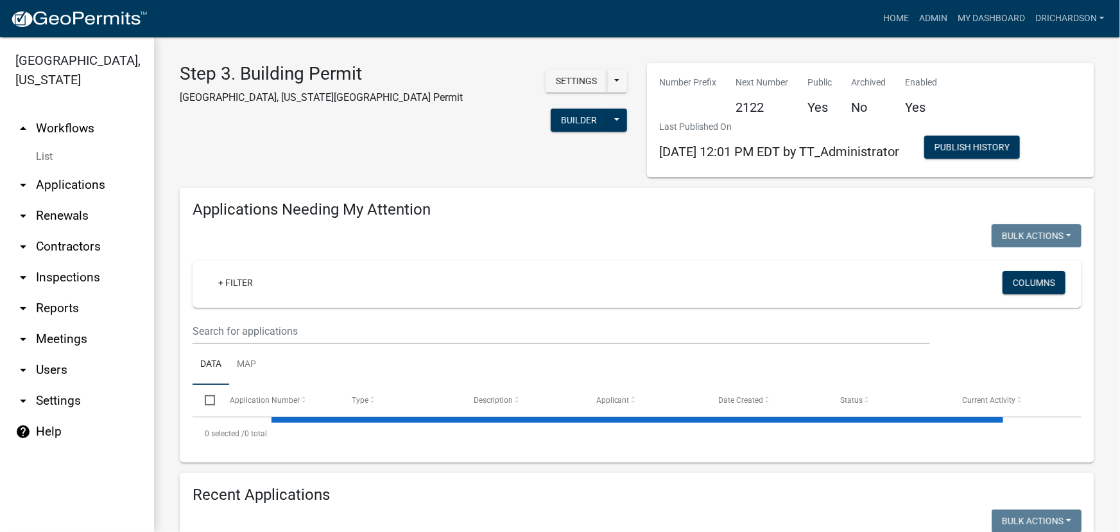
select select "1: 25"
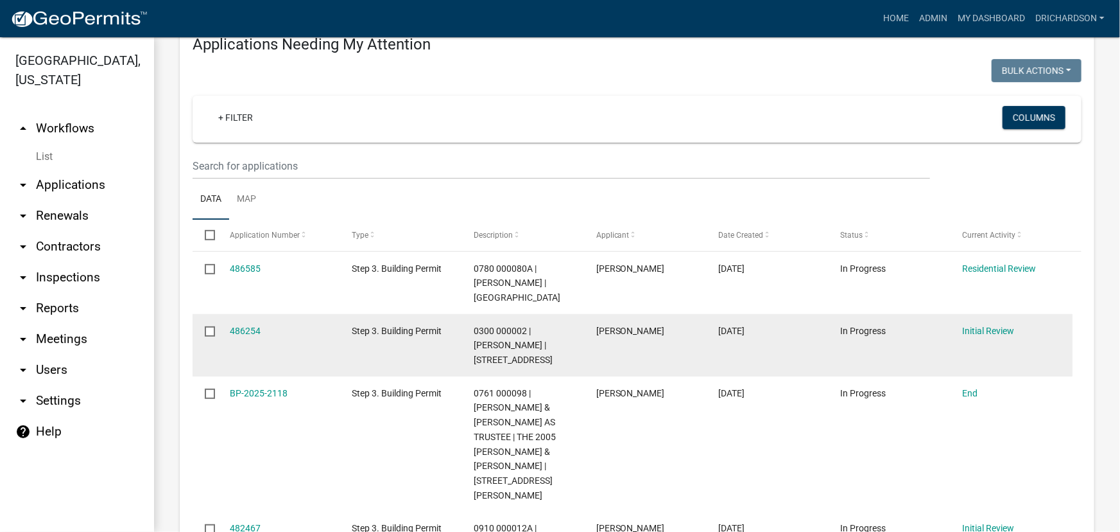
scroll to position [175, 0]
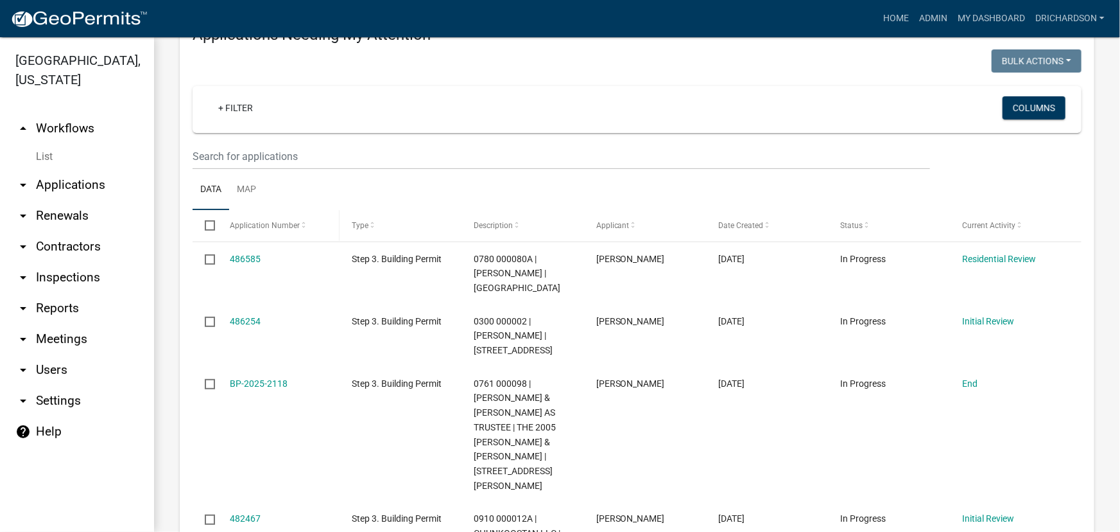
click at [284, 223] on span "Application Number" at bounding box center [265, 225] width 70 height 9
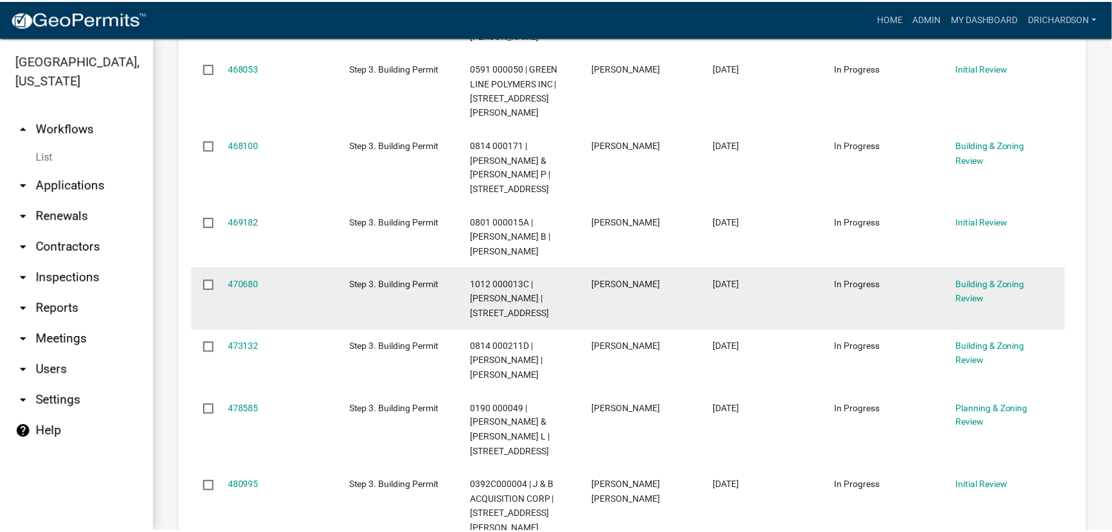
scroll to position [875, 0]
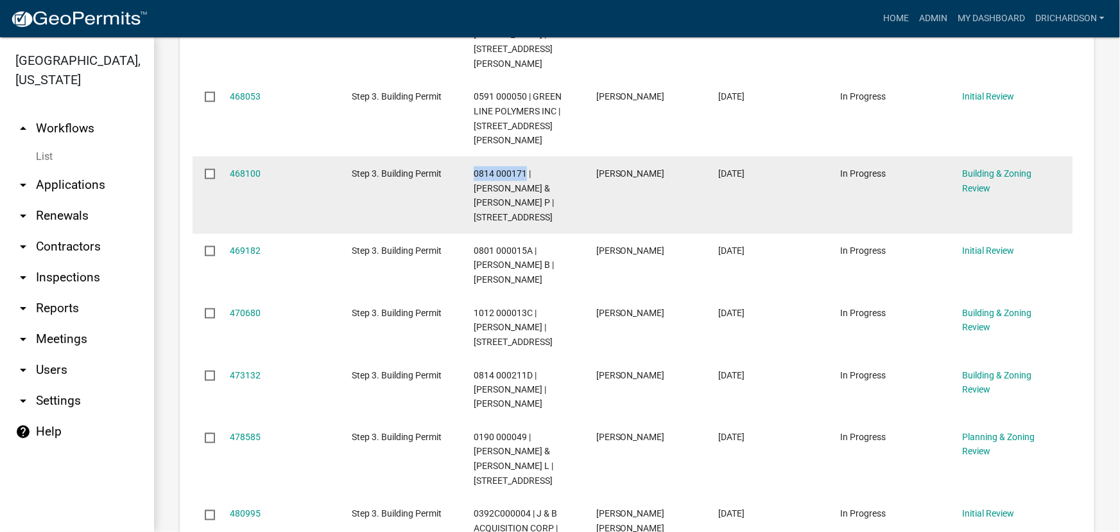
drag, startPoint x: 475, startPoint y: 143, endPoint x: 526, endPoint y: 144, distance: 50.7
click at [526, 168] on span "0814 000171 | [PERSON_NAME] & [PERSON_NAME] P | [STREET_ADDRESS]" at bounding box center [514, 195] width 80 height 54
copy span "0814 000171"
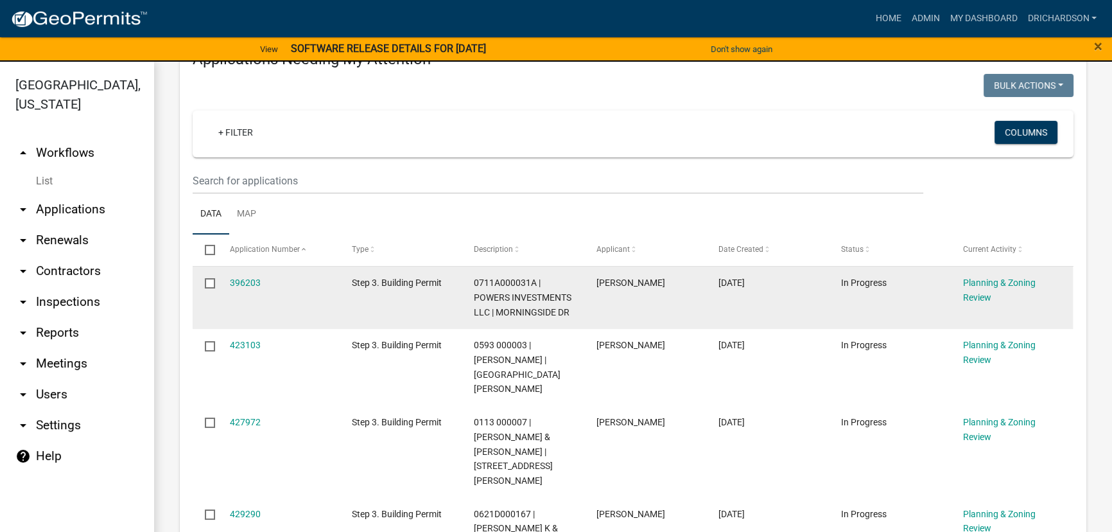
scroll to position [233, 0]
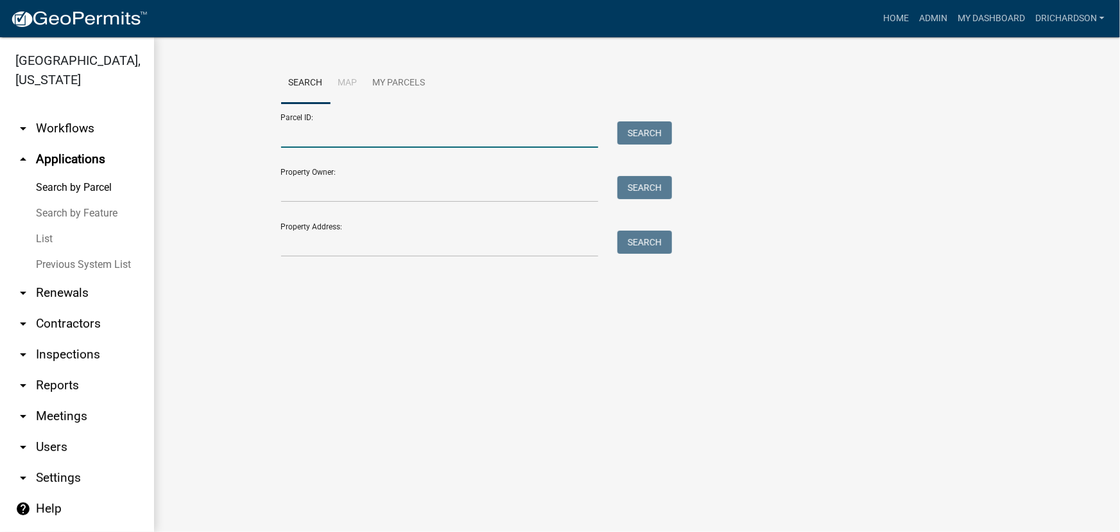
click at [351, 132] on input "Parcel ID:" at bounding box center [440, 134] width 318 height 26
paste input "0814 000171"
type input "0814 000171"
click at [641, 132] on button "Search" at bounding box center [645, 132] width 55 height 23
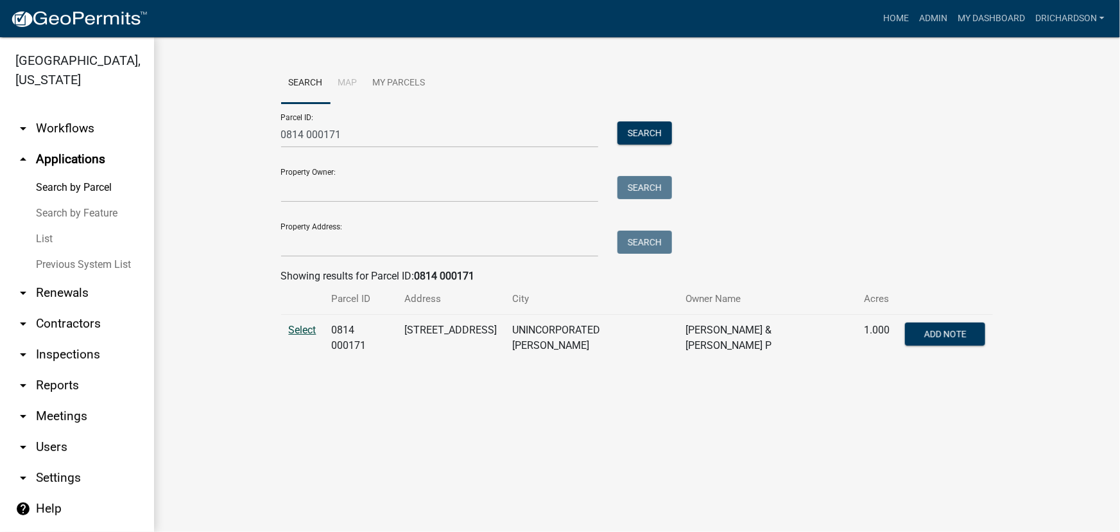
click at [296, 326] on span "Select" at bounding box center [303, 330] width 28 height 12
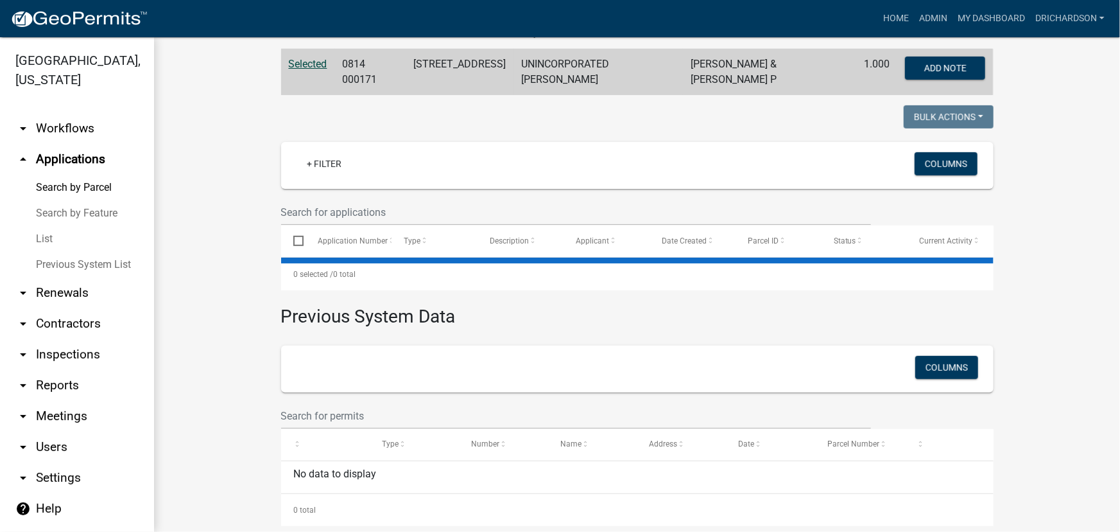
scroll to position [280, 0]
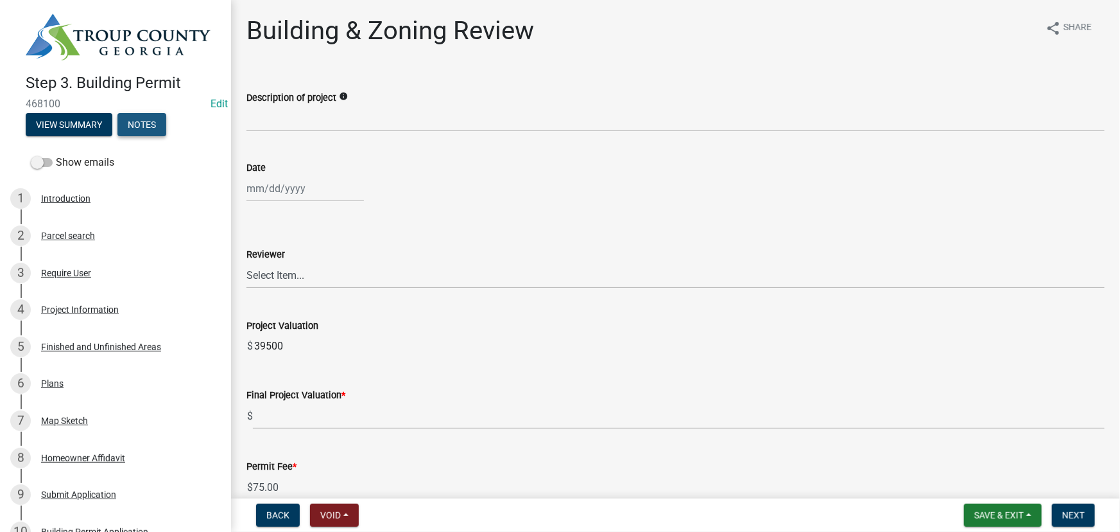
click at [135, 121] on button "Notes" at bounding box center [141, 124] width 49 height 23
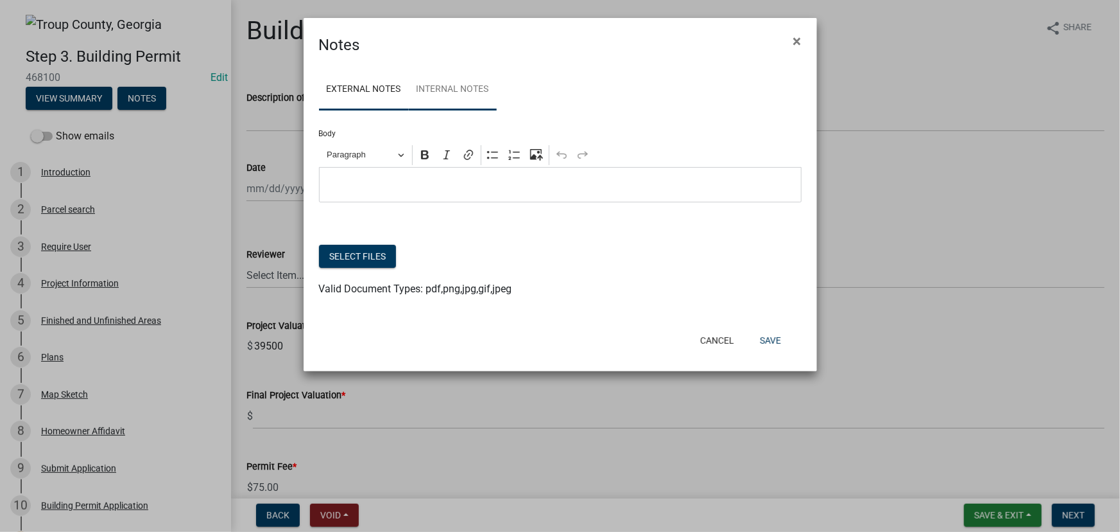
click at [449, 91] on link "Internal Notes" at bounding box center [453, 89] width 88 height 41
click at [794, 41] on span "×" at bounding box center [797, 41] width 8 height 18
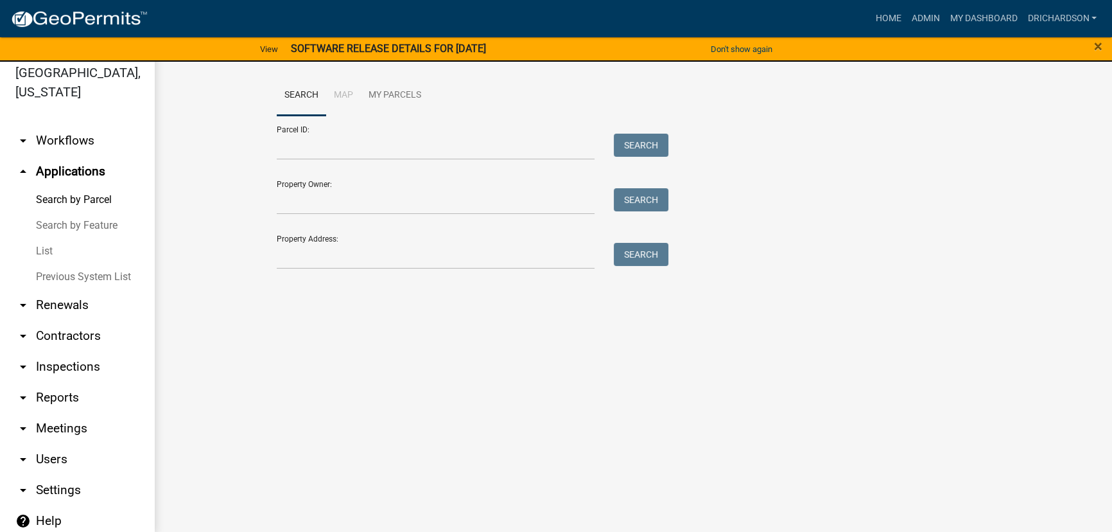
scroll to position [15, 0]
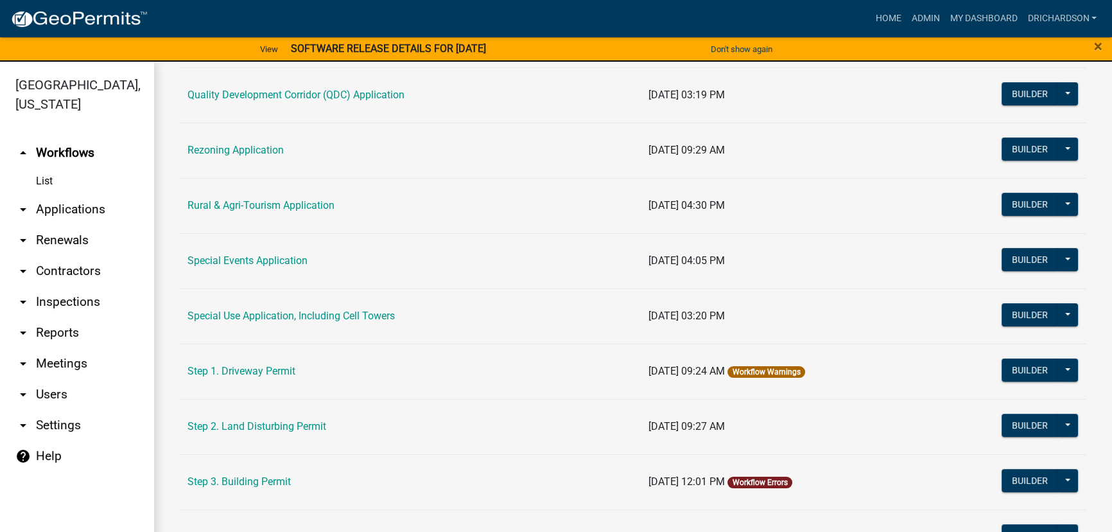
scroll to position [525, 0]
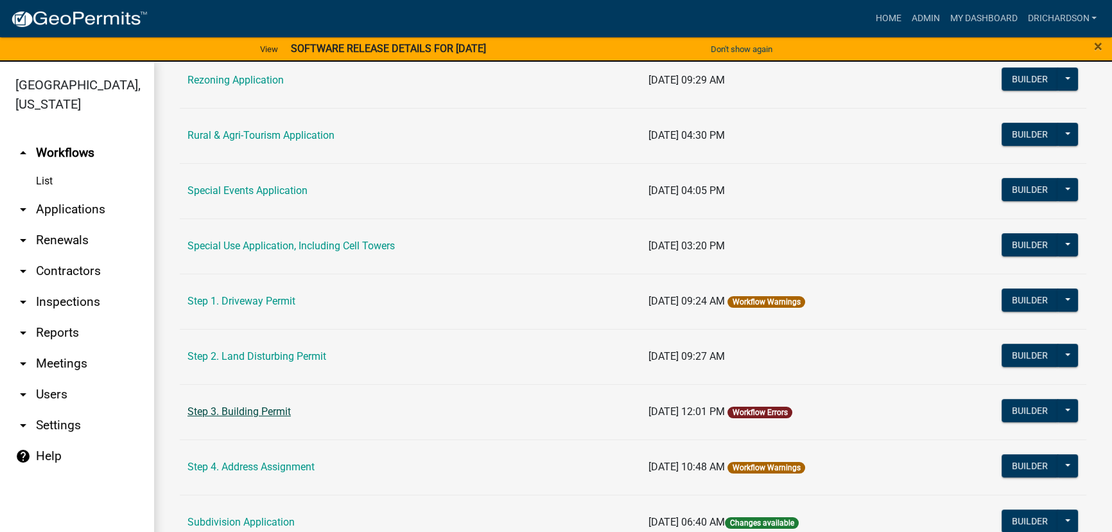
click at [249, 410] on link "Step 3. Building Permit" at bounding box center [238, 411] width 103 height 12
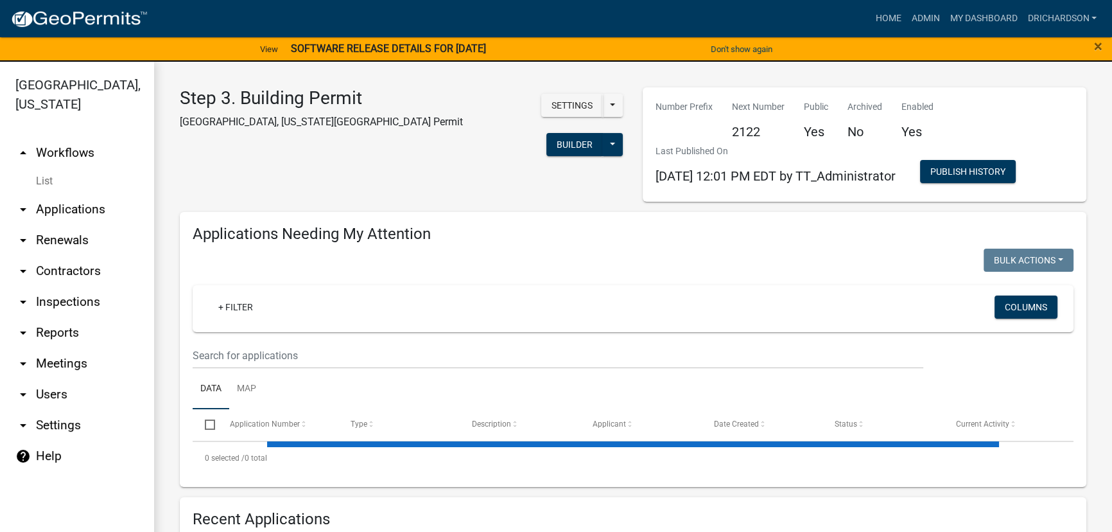
select select "1: 25"
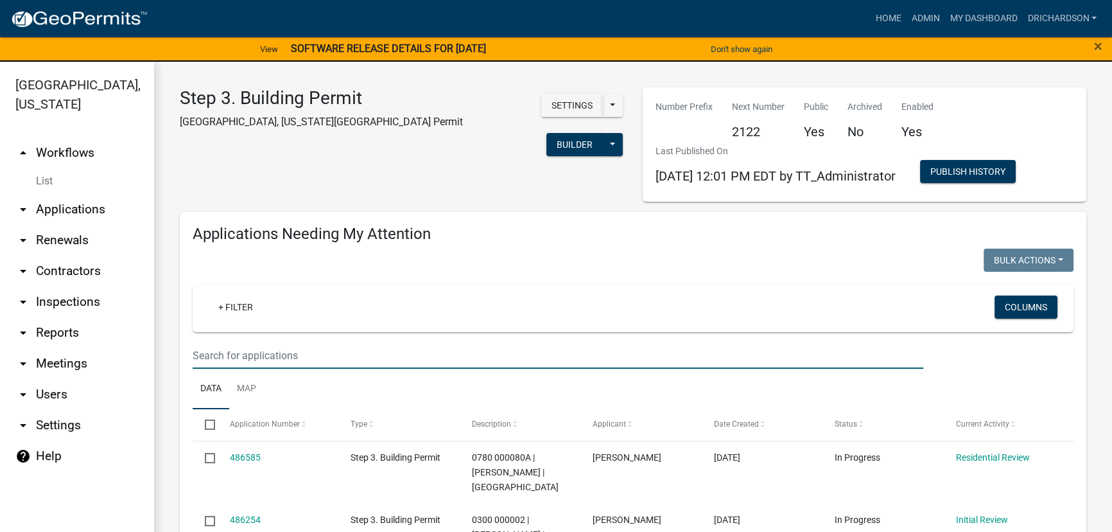
click at [267, 357] on input "text" at bounding box center [558, 355] width 731 height 26
paste input "469182"
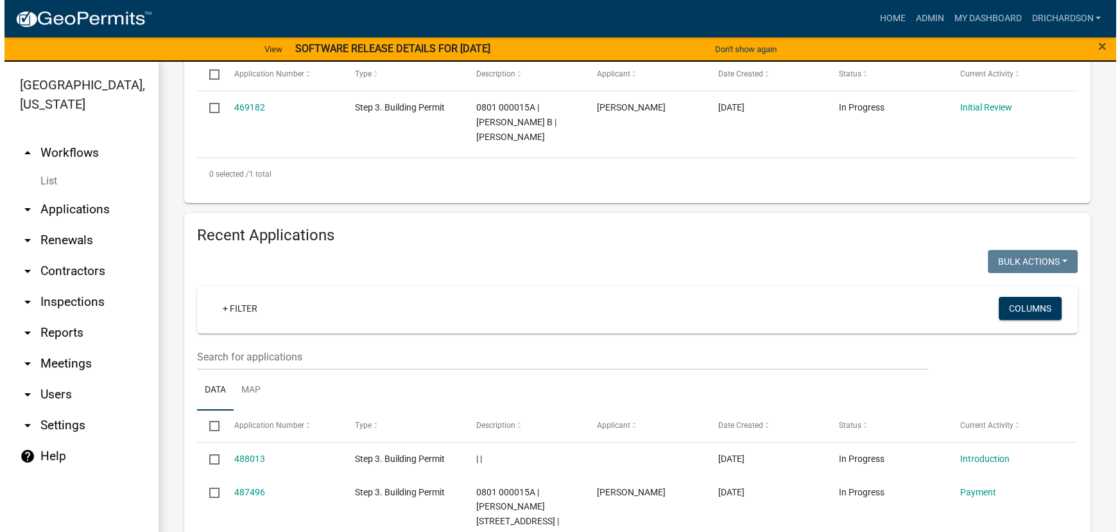
scroll to position [291, 0]
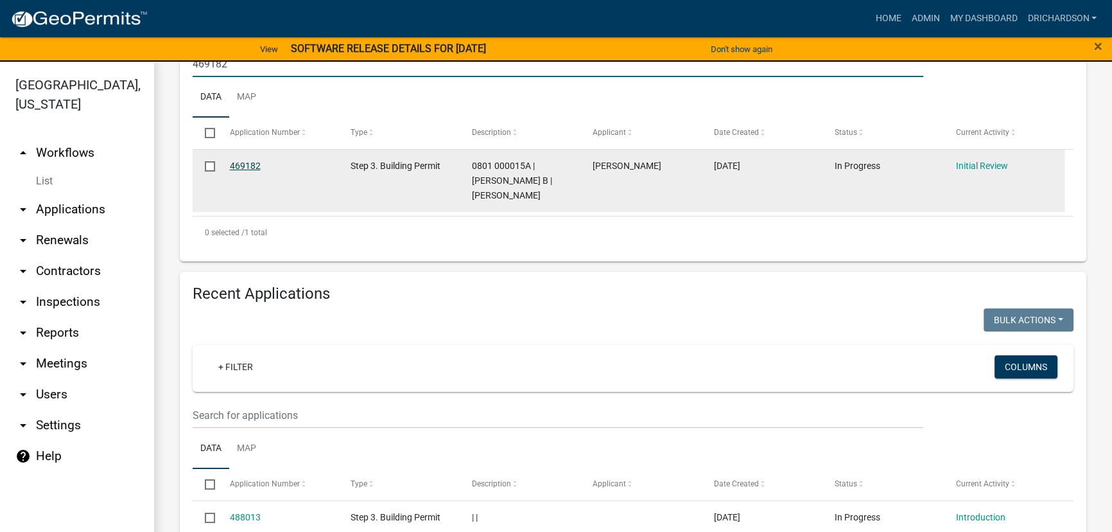
type input "469182"
click at [240, 163] on link "469182" at bounding box center [245, 165] width 31 height 10
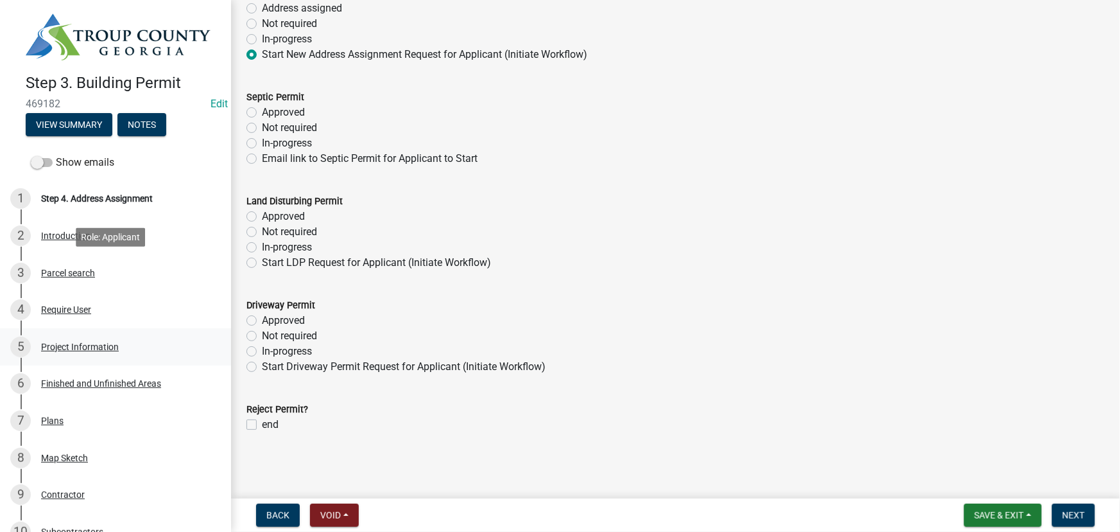
scroll to position [254, 0]
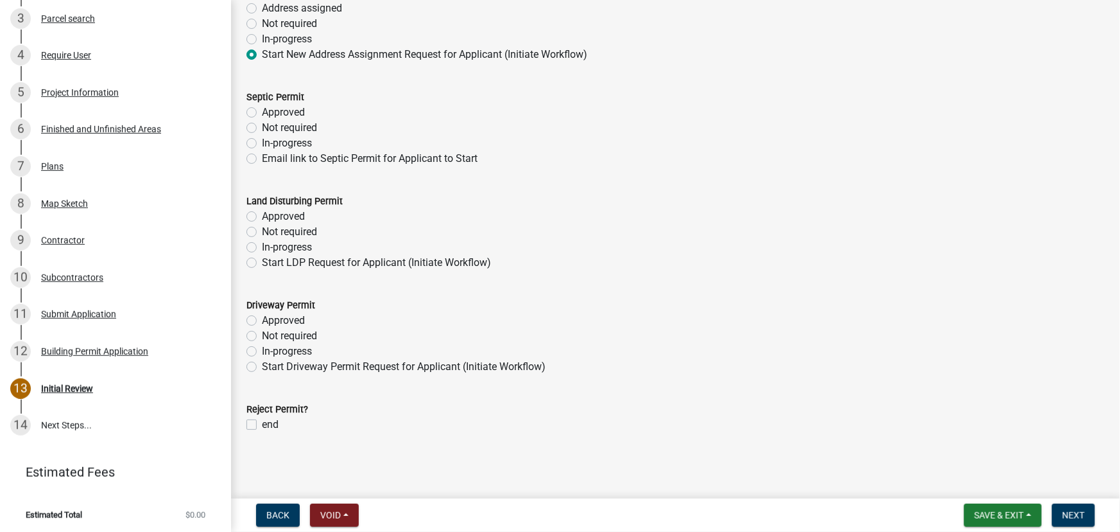
click at [262, 423] on label "end" at bounding box center [270, 424] width 17 height 15
click at [262, 423] on input "end" at bounding box center [266, 421] width 8 height 8
checkbox input "true"
click at [1079, 521] on button "Next" at bounding box center [1073, 514] width 43 height 23
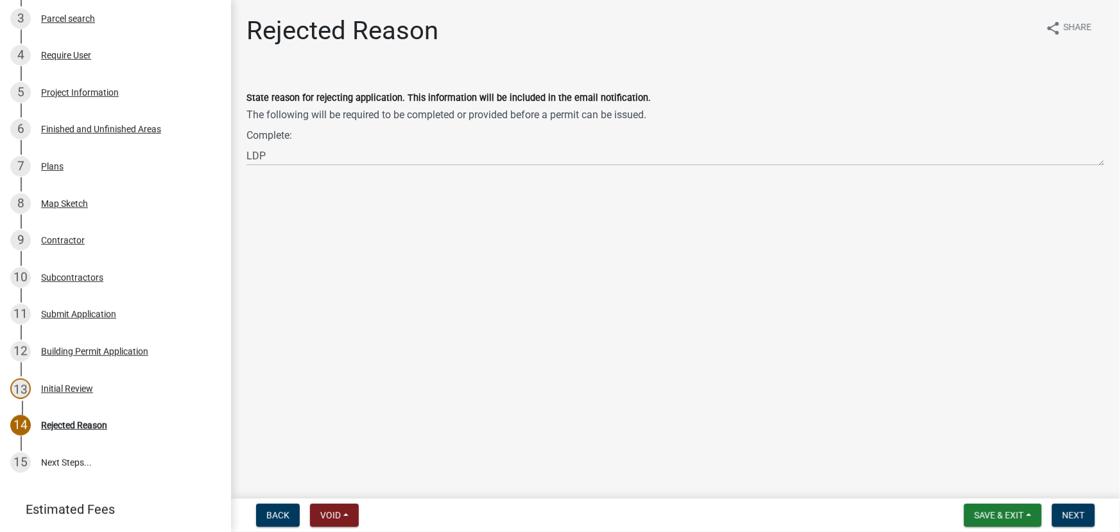
scroll to position [291, 0]
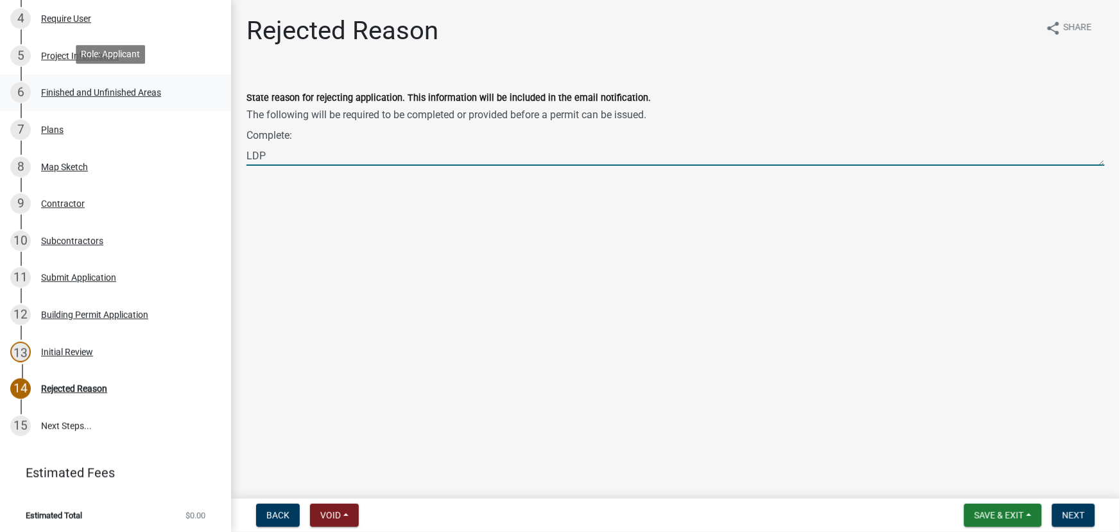
drag, startPoint x: 285, startPoint y: 154, endPoint x: 186, endPoint y: 71, distance: 129.4
click at [186, 71] on div "Step 3. Building Permit 469182 Edit View Summary Notes Show emails 1 Step 4. Ad…" at bounding box center [560, 266] width 1120 height 532
type textarea "DWP Address Documents: Site Plan Septic Permit This rejection to your applicati…"
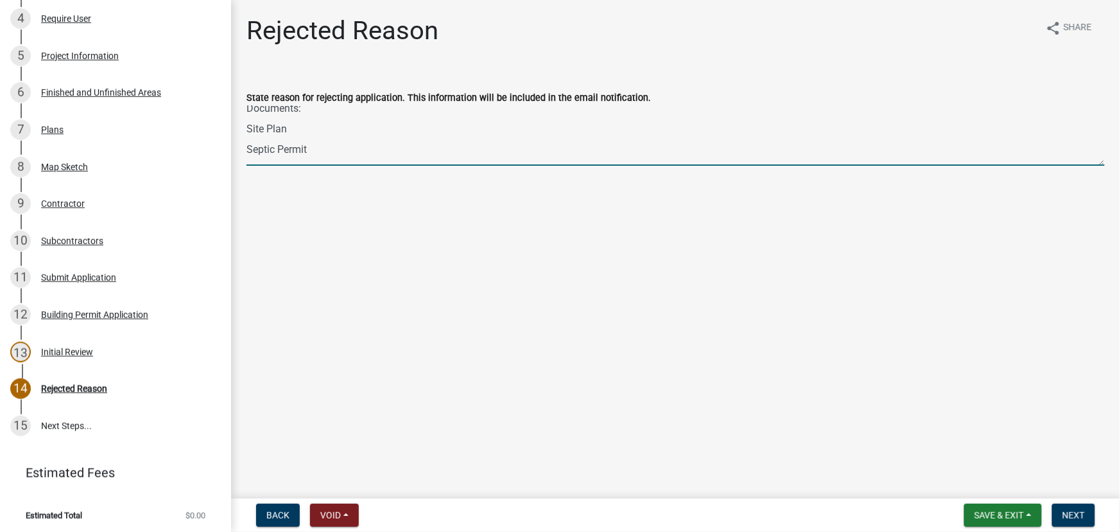
scroll to position [113, 0]
drag, startPoint x: 247, startPoint y: 114, endPoint x: 380, endPoint y: 214, distance: 166.8
click at [380, 214] on main "Rejected Reason share Share State reason for rejecting application. This inform…" at bounding box center [675, 246] width 889 height 493
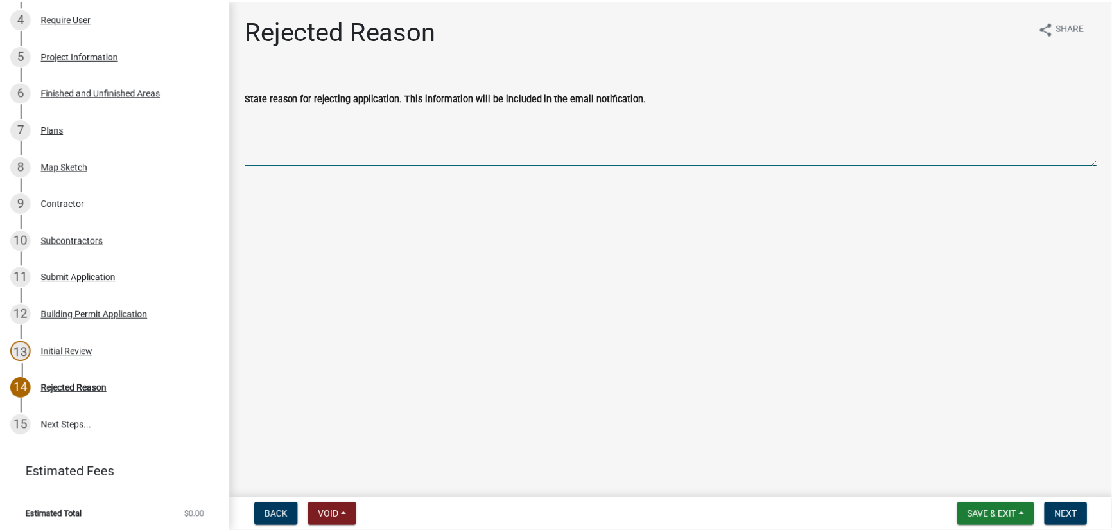
scroll to position [0, 0]
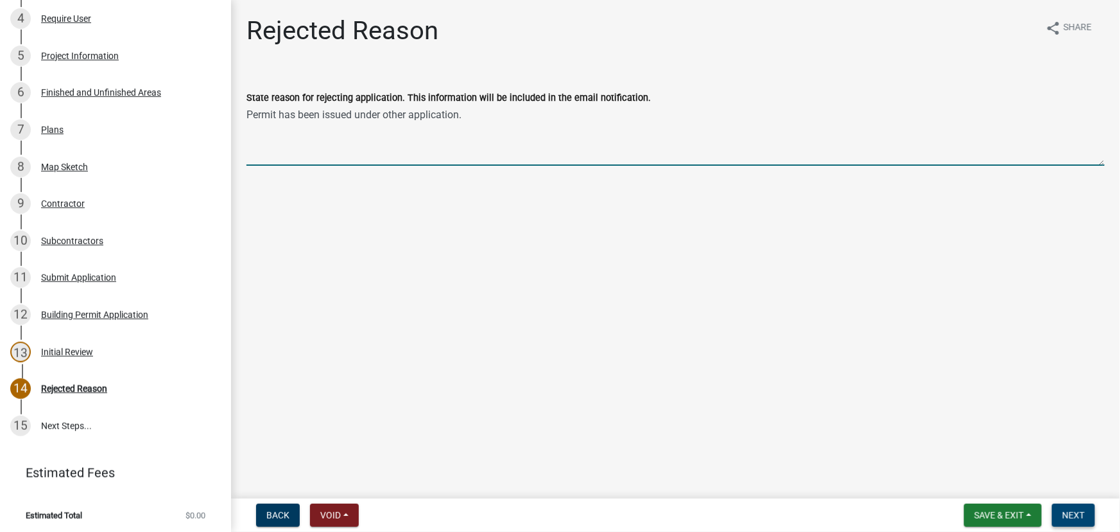
type textarea "Permit has been issued under other application."
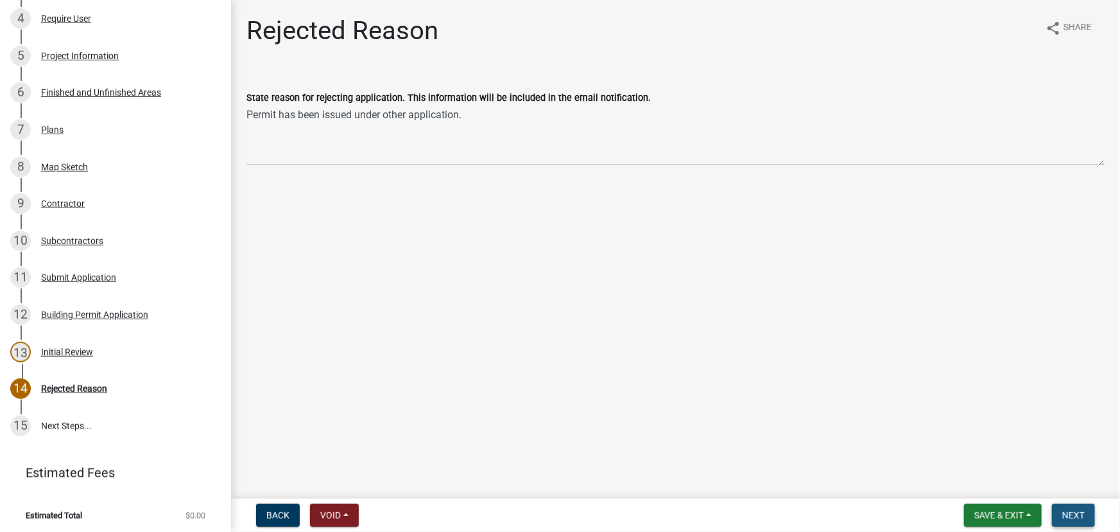
click at [1085, 506] on button "Next" at bounding box center [1073, 514] width 43 height 23
